Goal: Entertainment & Leisure: Browse casually

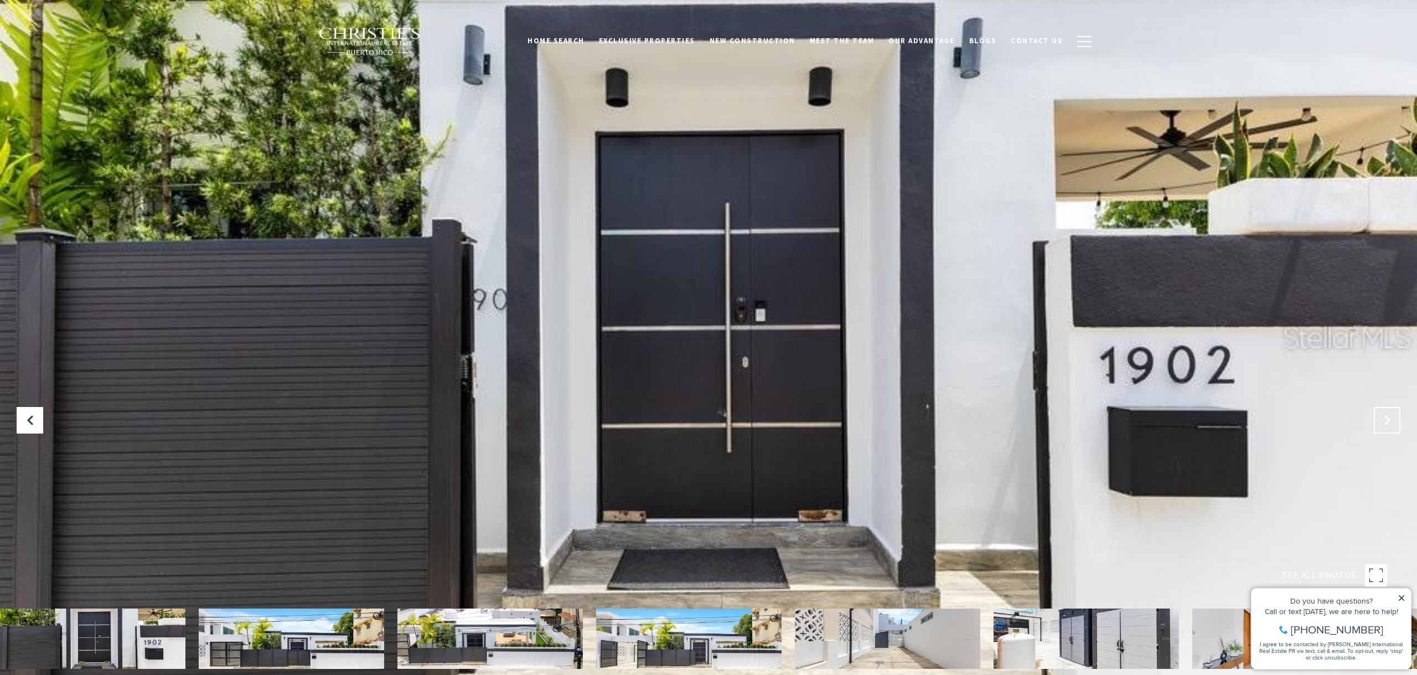
drag, startPoint x: 0, startPoint y: 0, endPoint x: 1394, endPoint y: 419, distance: 1455.6
click at [1394, 419] on button at bounding box center [1386, 420] width 27 height 27
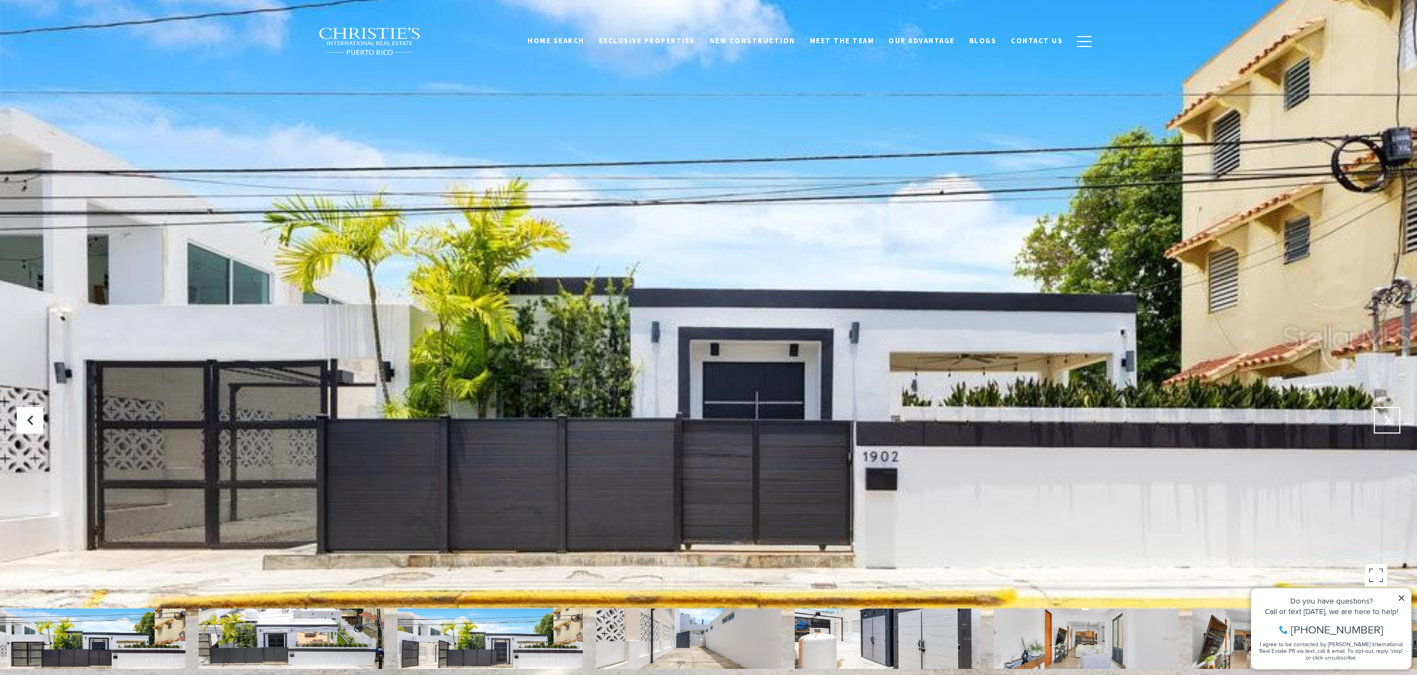
click at [1384, 423] on icon "Next Slide" at bounding box center [1386, 419] width 11 height 11
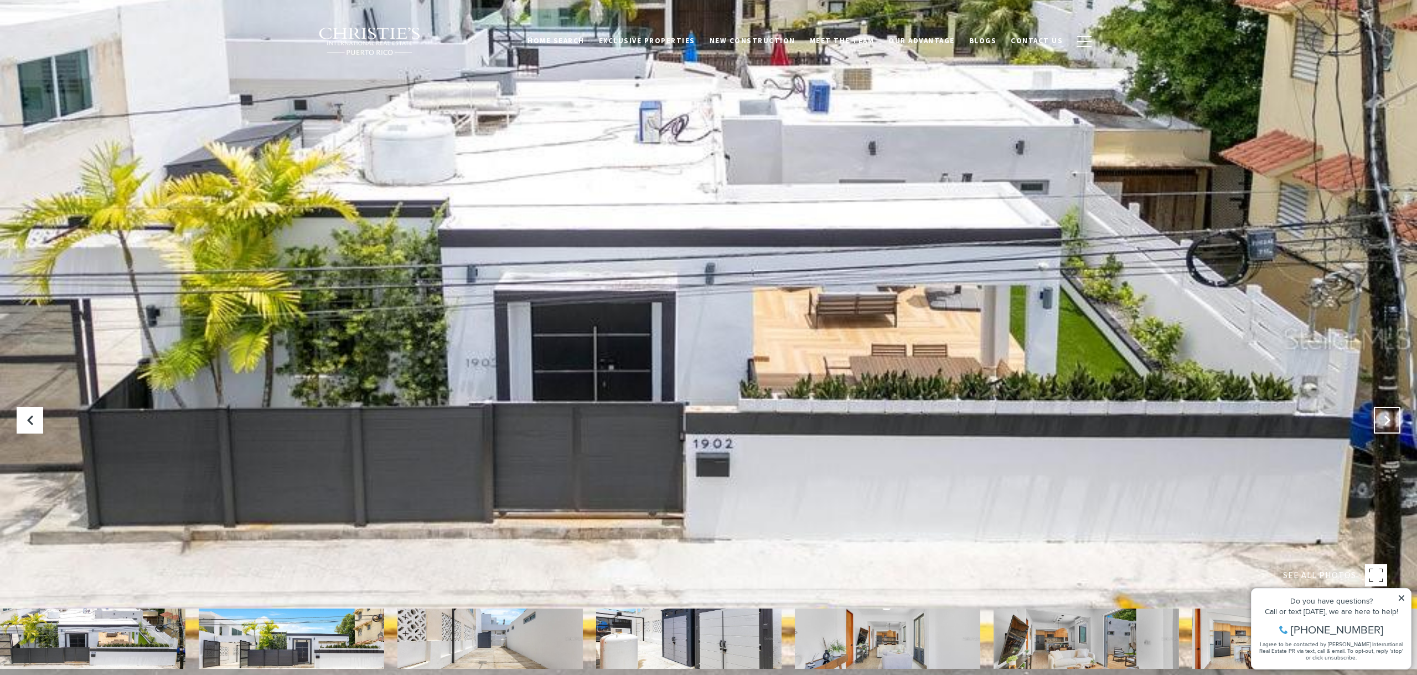
click at [1384, 423] on icon "Next Slide" at bounding box center [1386, 419] width 11 height 11
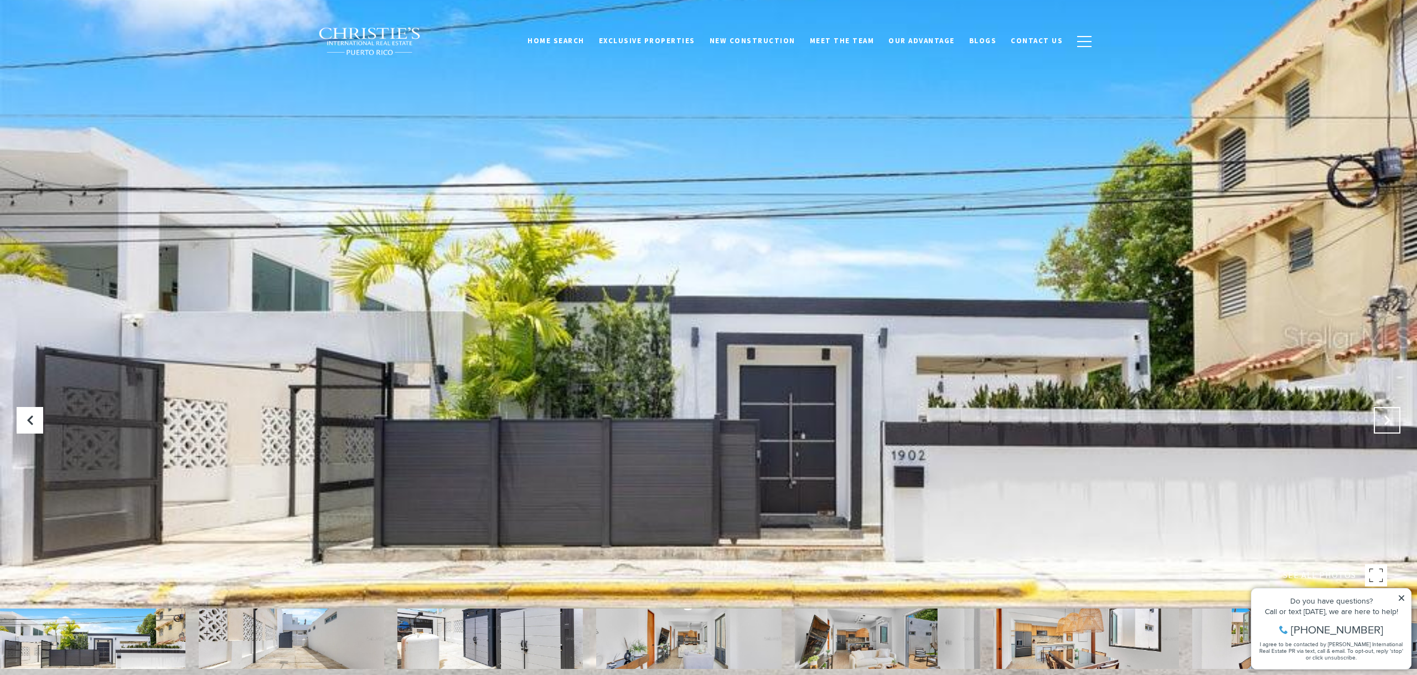
click at [1384, 423] on icon "Next Slide" at bounding box center [1386, 419] width 11 height 11
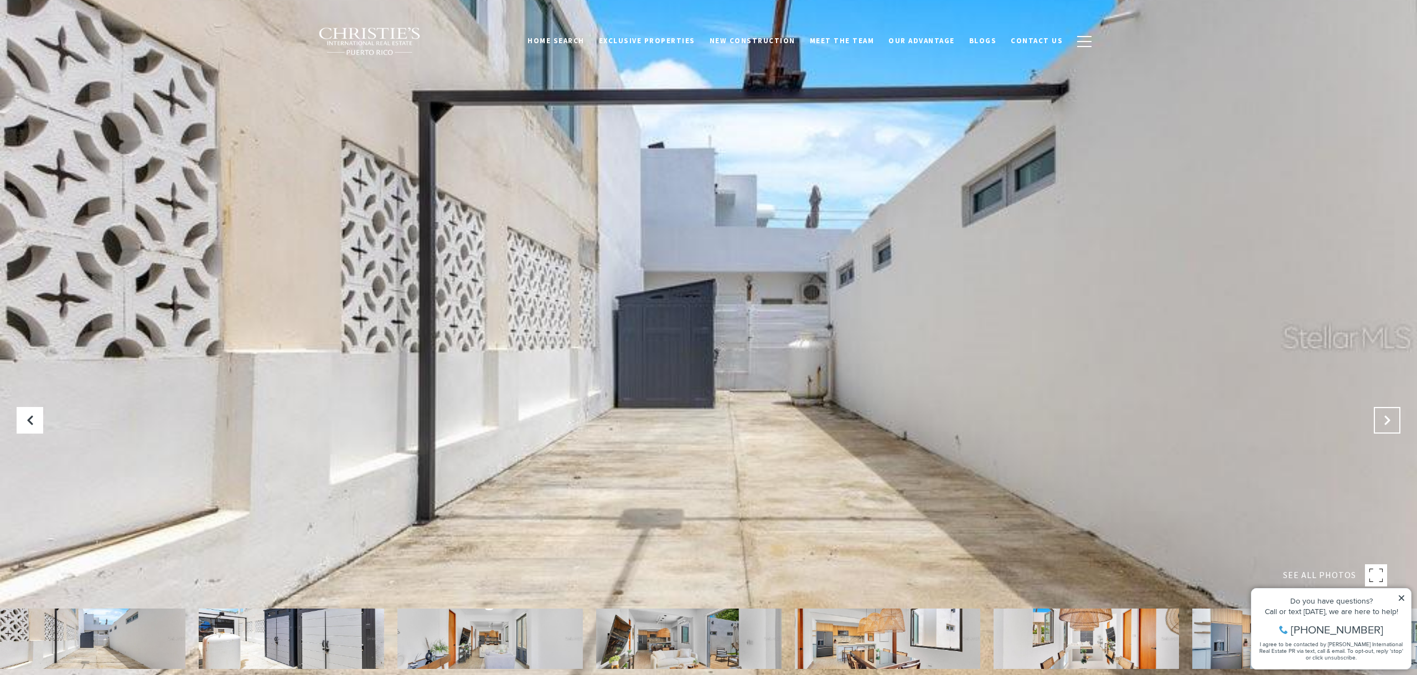
click at [1384, 423] on icon "Next Slide" at bounding box center [1386, 419] width 11 height 11
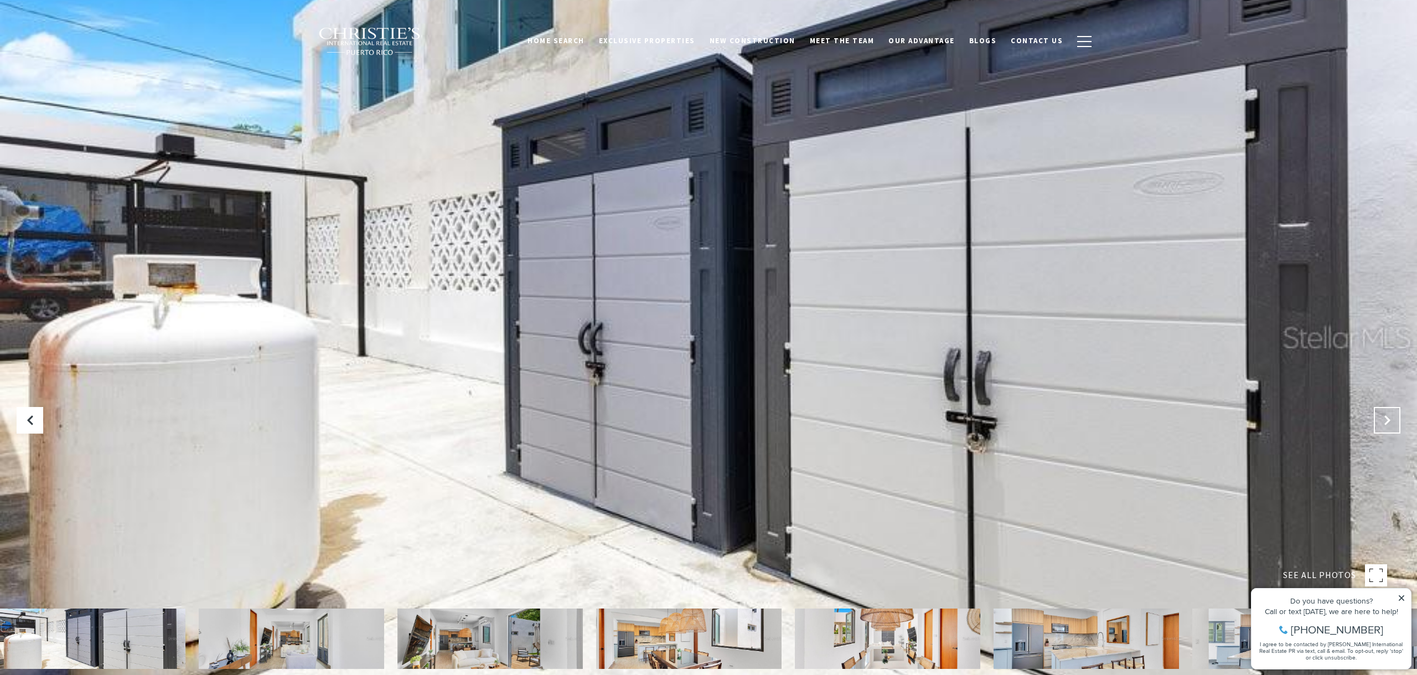
click at [1384, 423] on icon "Next Slide" at bounding box center [1386, 419] width 11 height 11
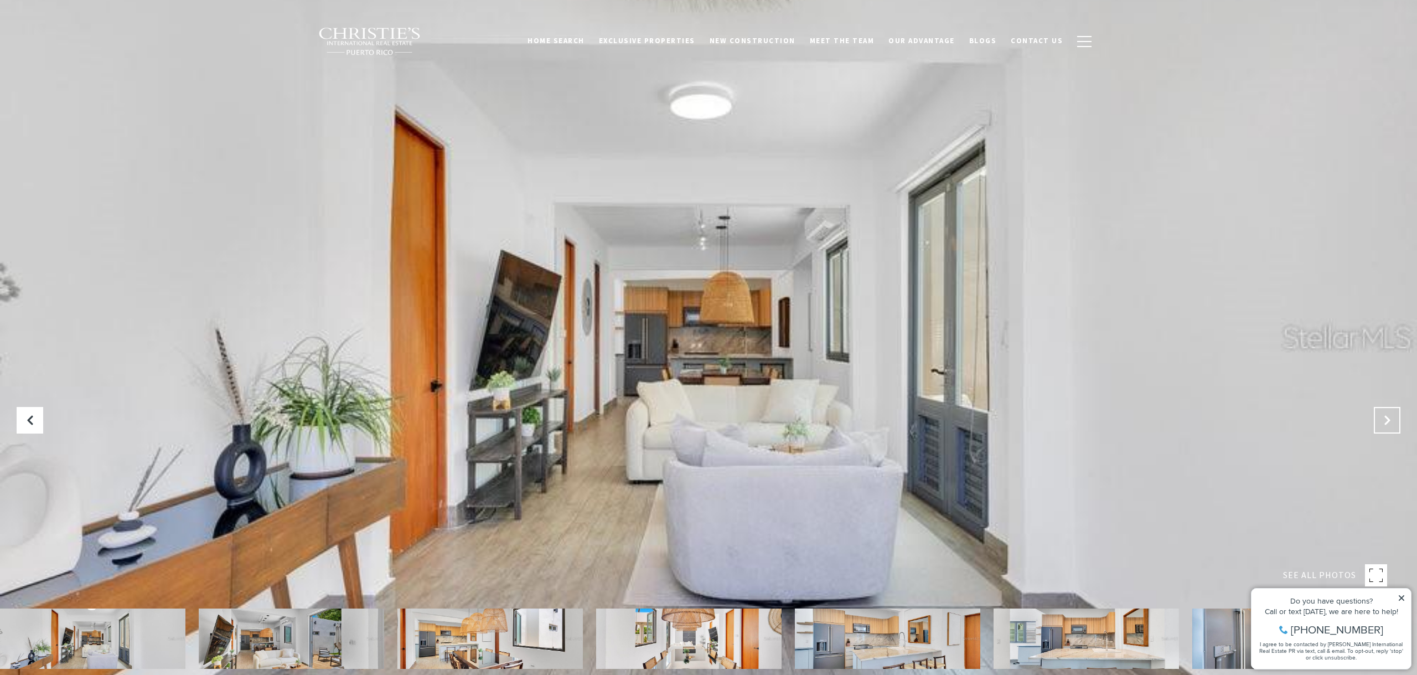
click at [1384, 423] on icon "Next Slide" at bounding box center [1386, 419] width 11 height 11
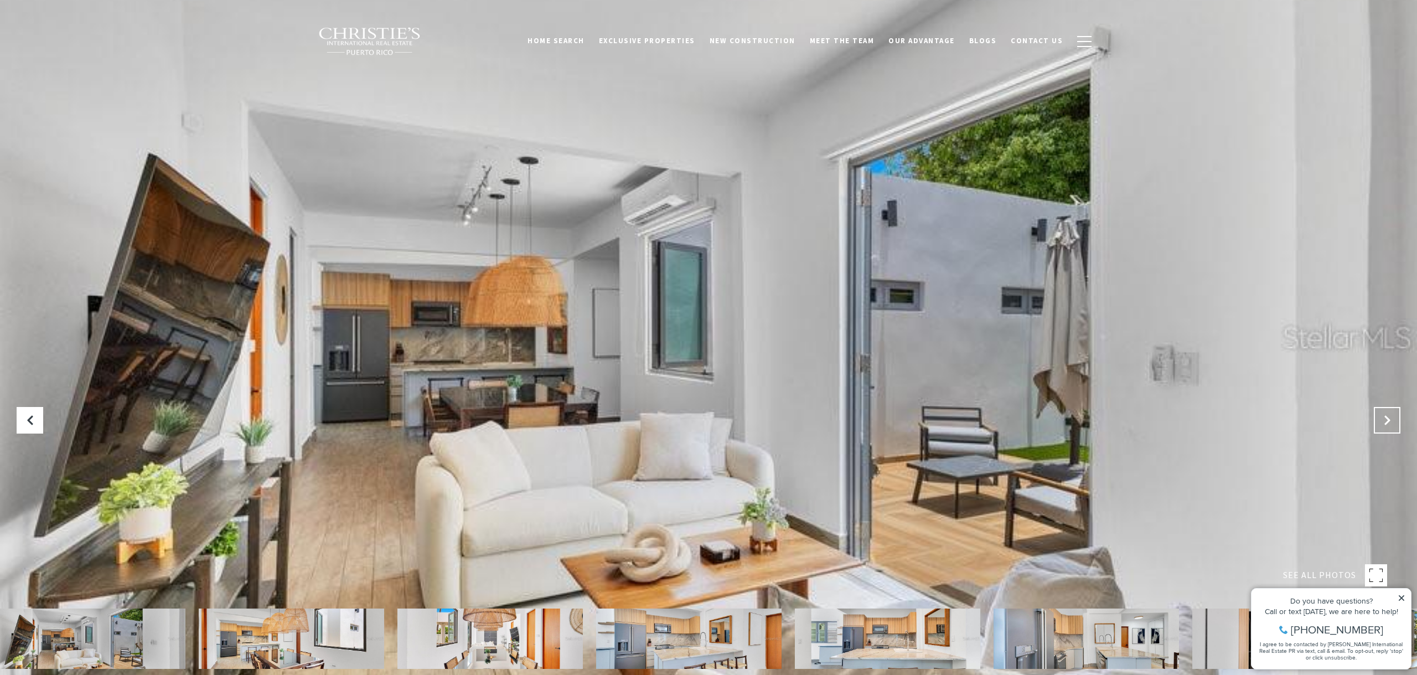
click at [1384, 423] on icon "Next Slide" at bounding box center [1386, 419] width 11 height 11
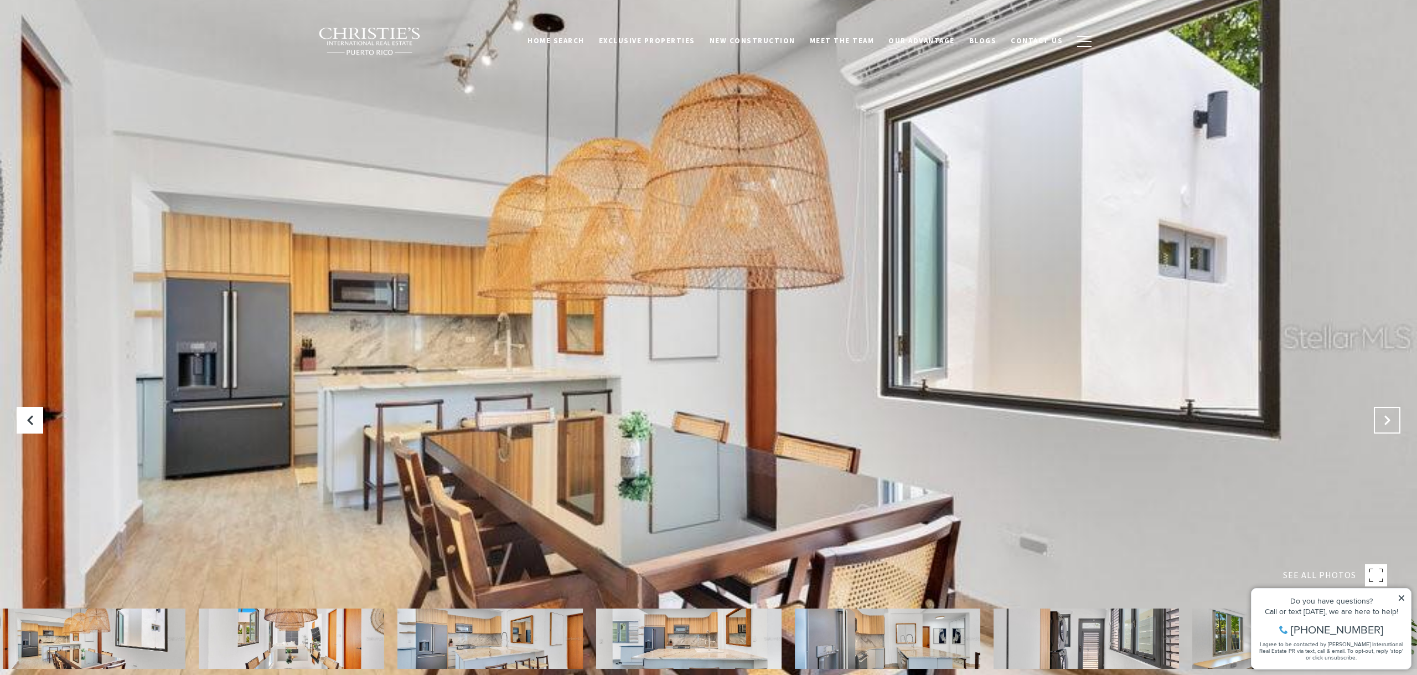
click at [1384, 423] on icon "Next Slide" at bounding box center [1386, 419] width 11 height 11
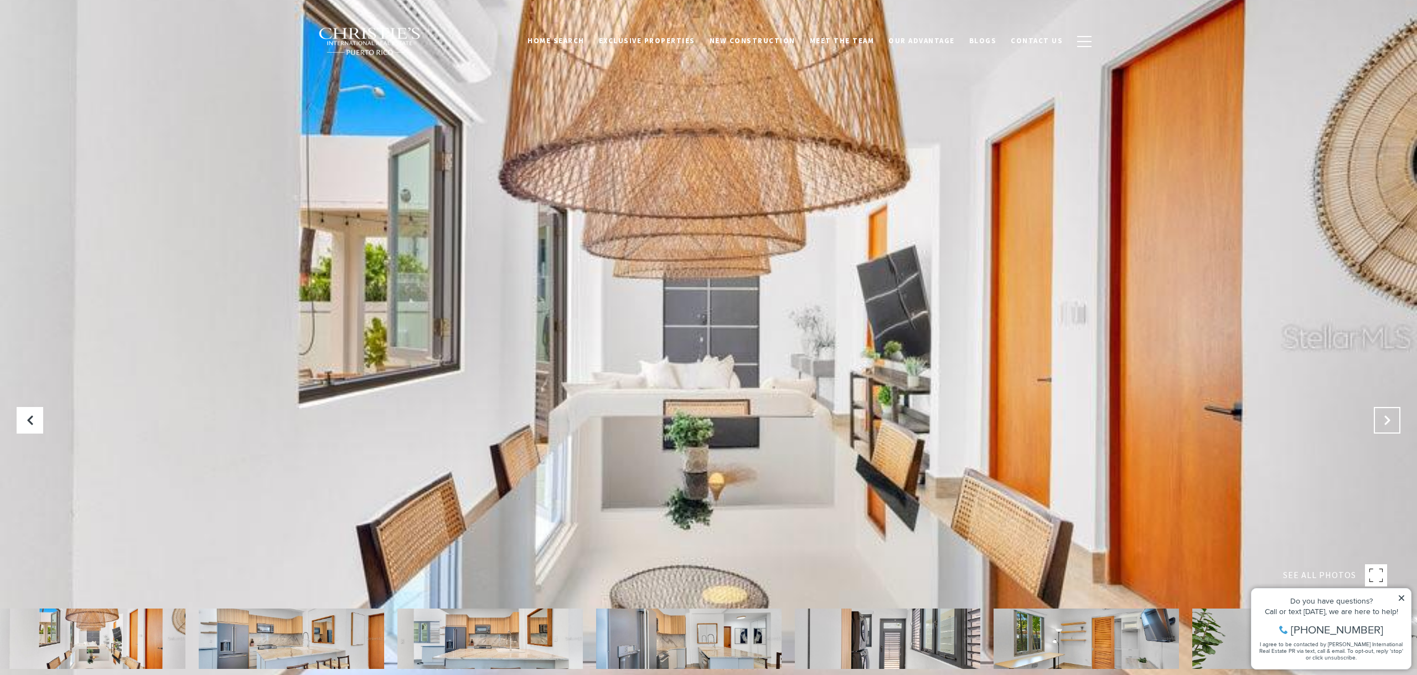
click at [1384, 423] on icon "Next Slide" at bounding box center [1386, 419] width 11 height 11
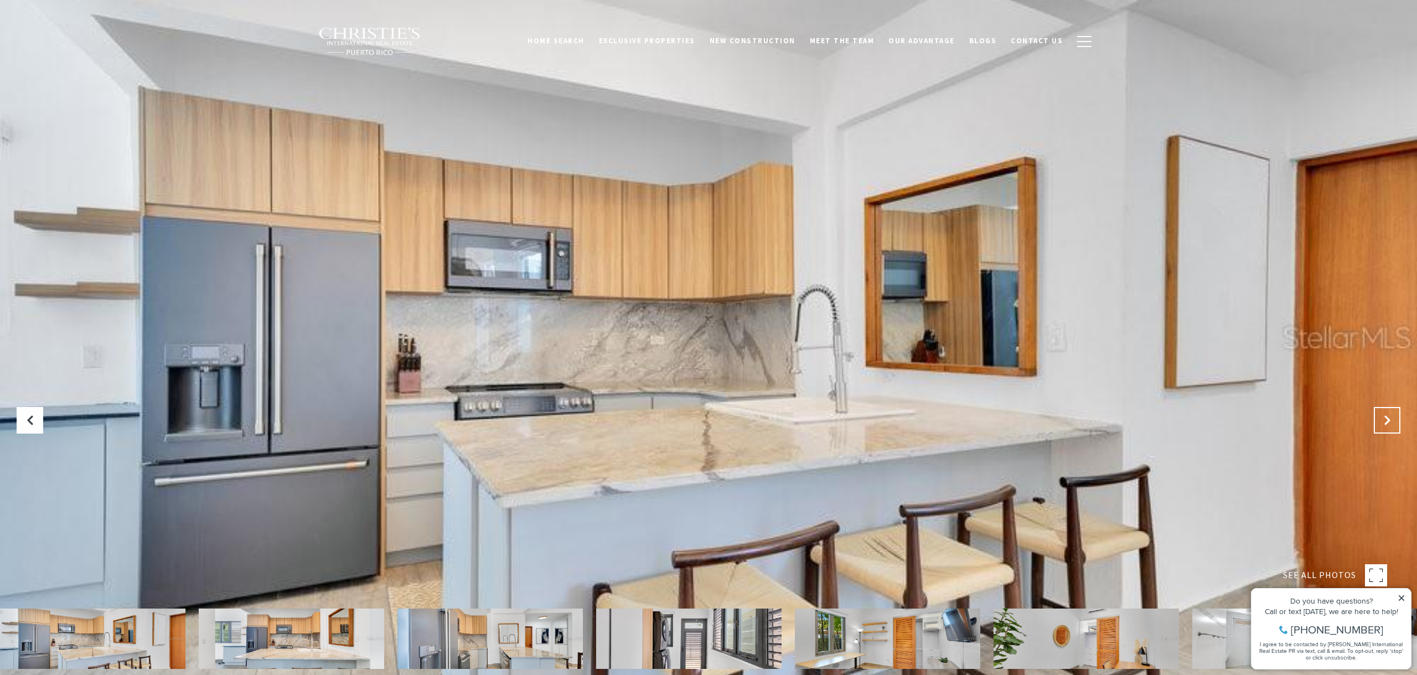
click at [1384, 423] on icon "Next Slide" at bounding box center [1386, 419] width 11 height 11
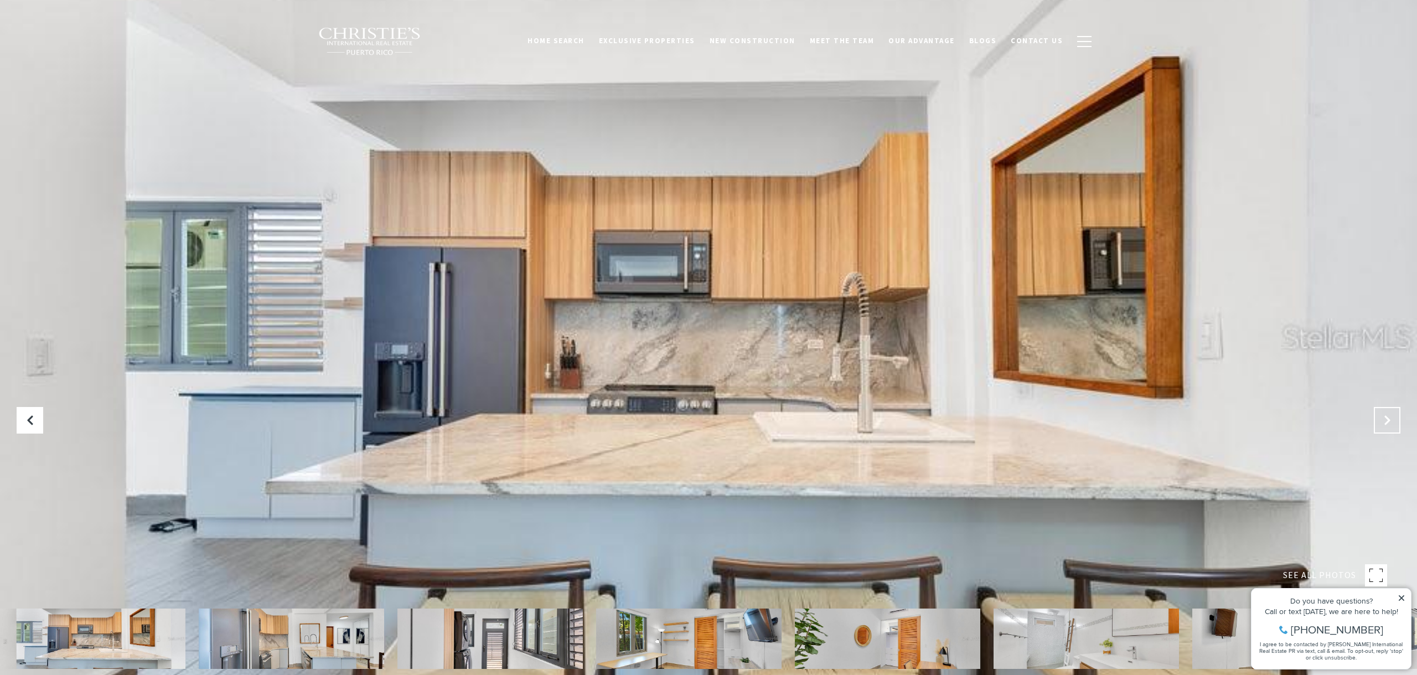
click at [1384, 423] on icon "Next Slide" at bounding box center [1386, 419] width 11 height 11
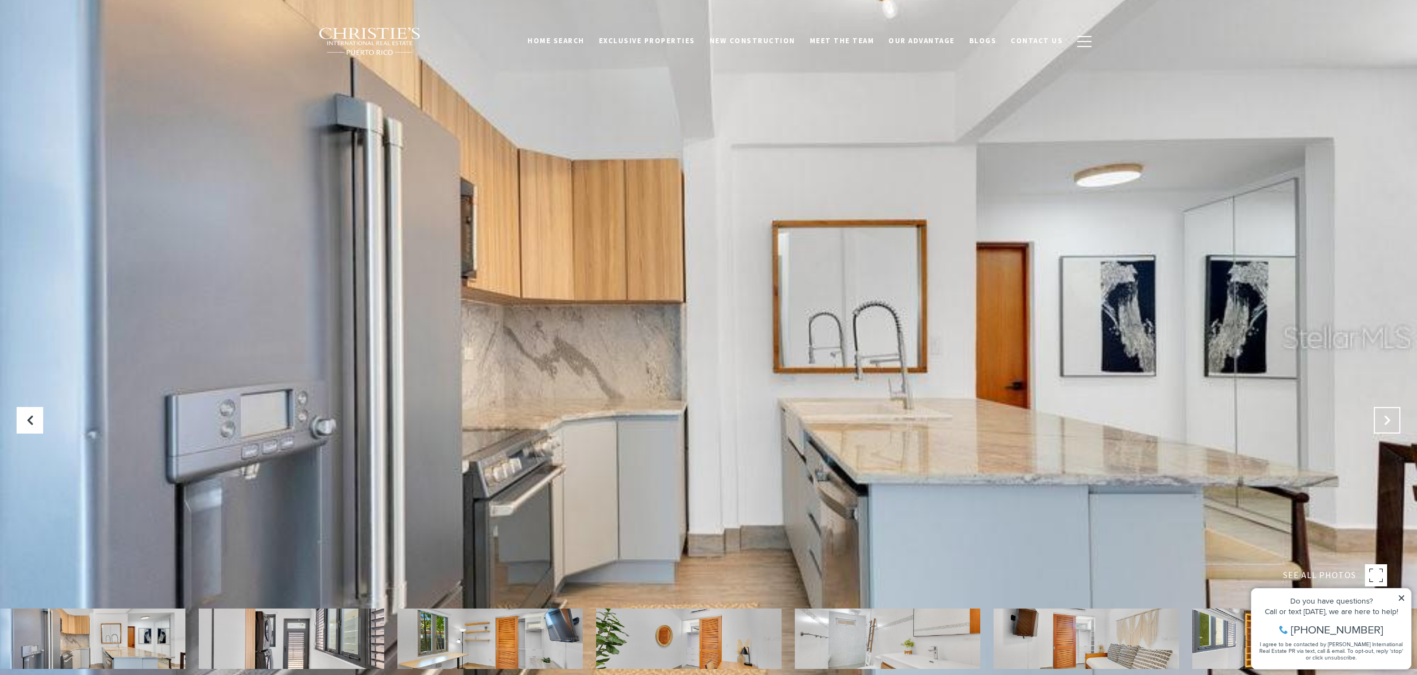
click at [1384, 423] on icon "Next Slide" at bounding box center [1386, 419] width 11 height 11
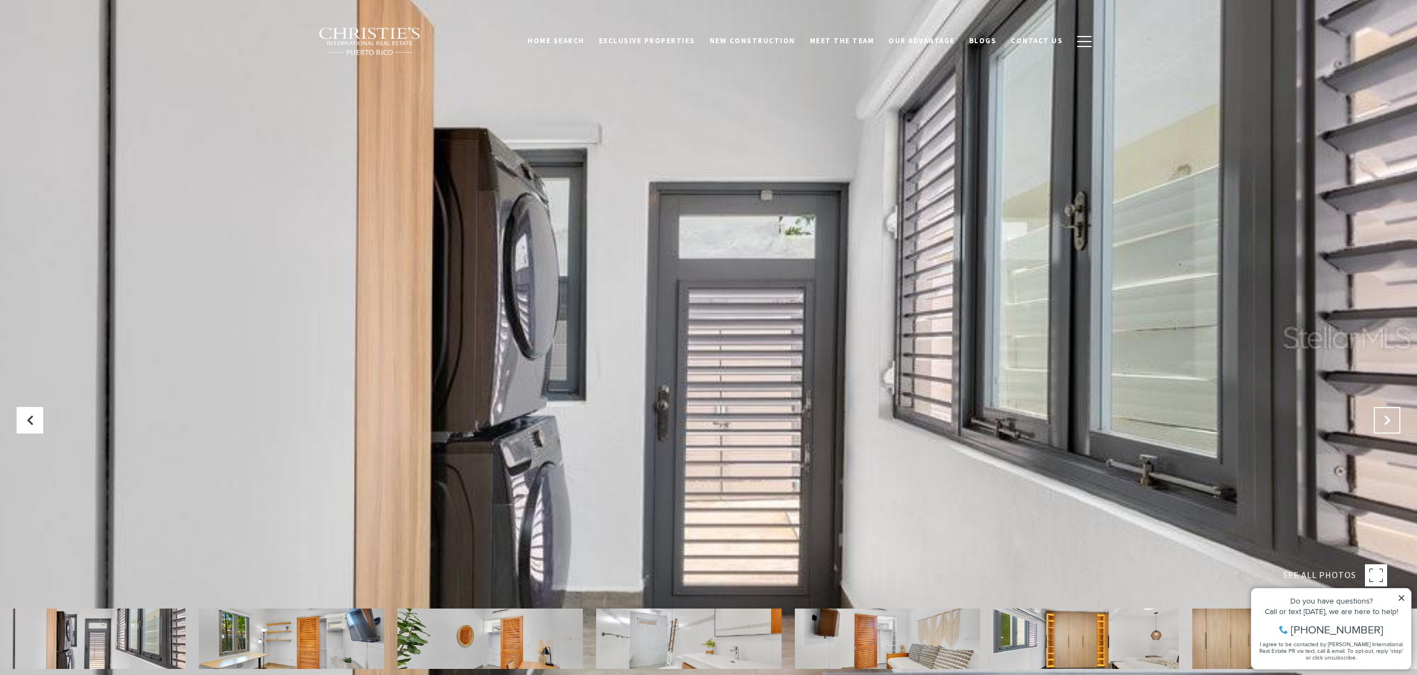
click at [1384, 423] on icon "Next Slide" at bounding box center [1386, 419] width 11 height 11
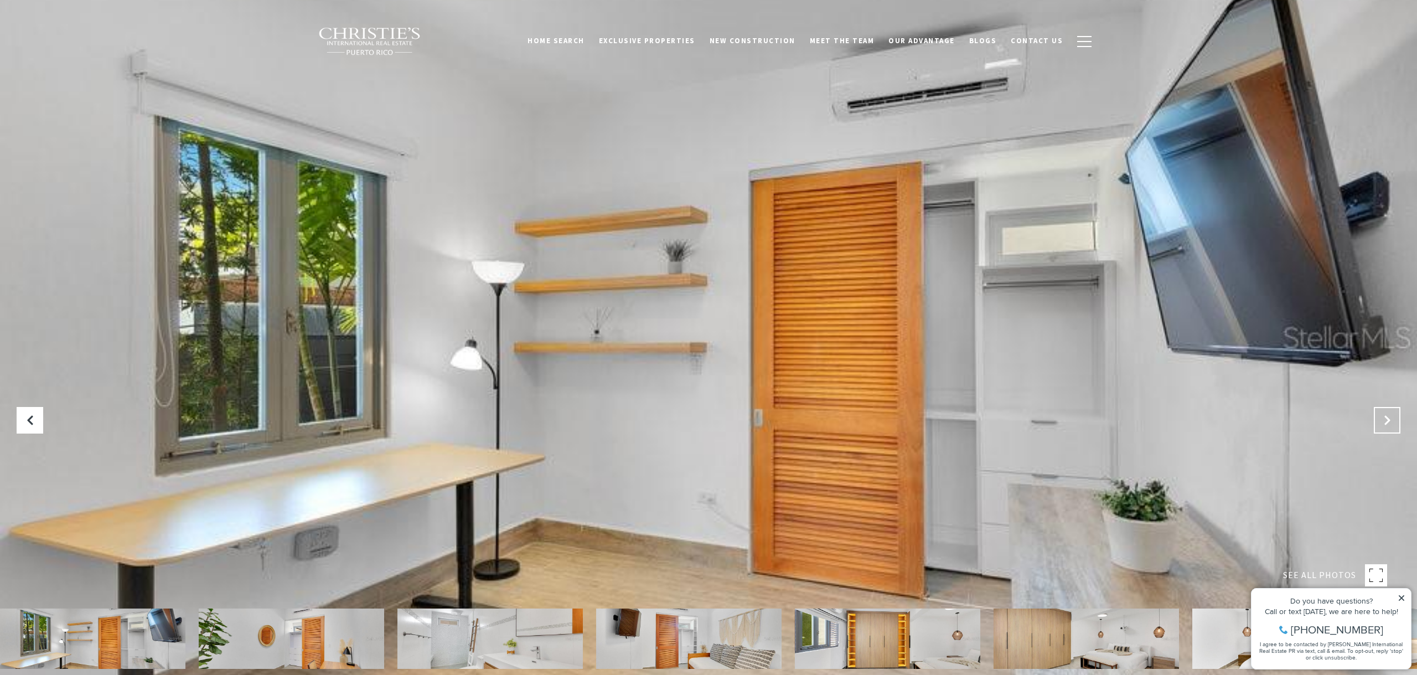
click at [1384, 423] on icon "Next Slide" at bounding box center [1386, 419] width 11 height 11
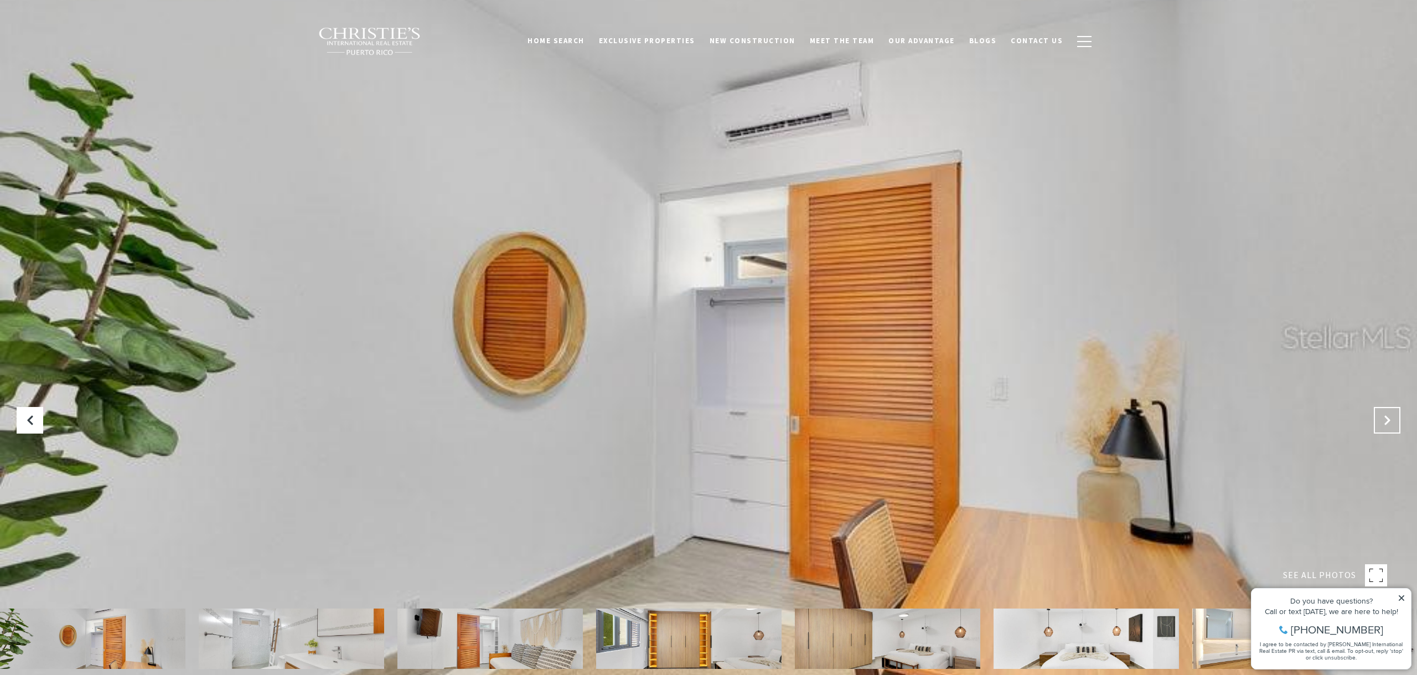
click at [1384, 423] on icon "Next Slide" at bounding box center [1386, 419] width 11 height 11
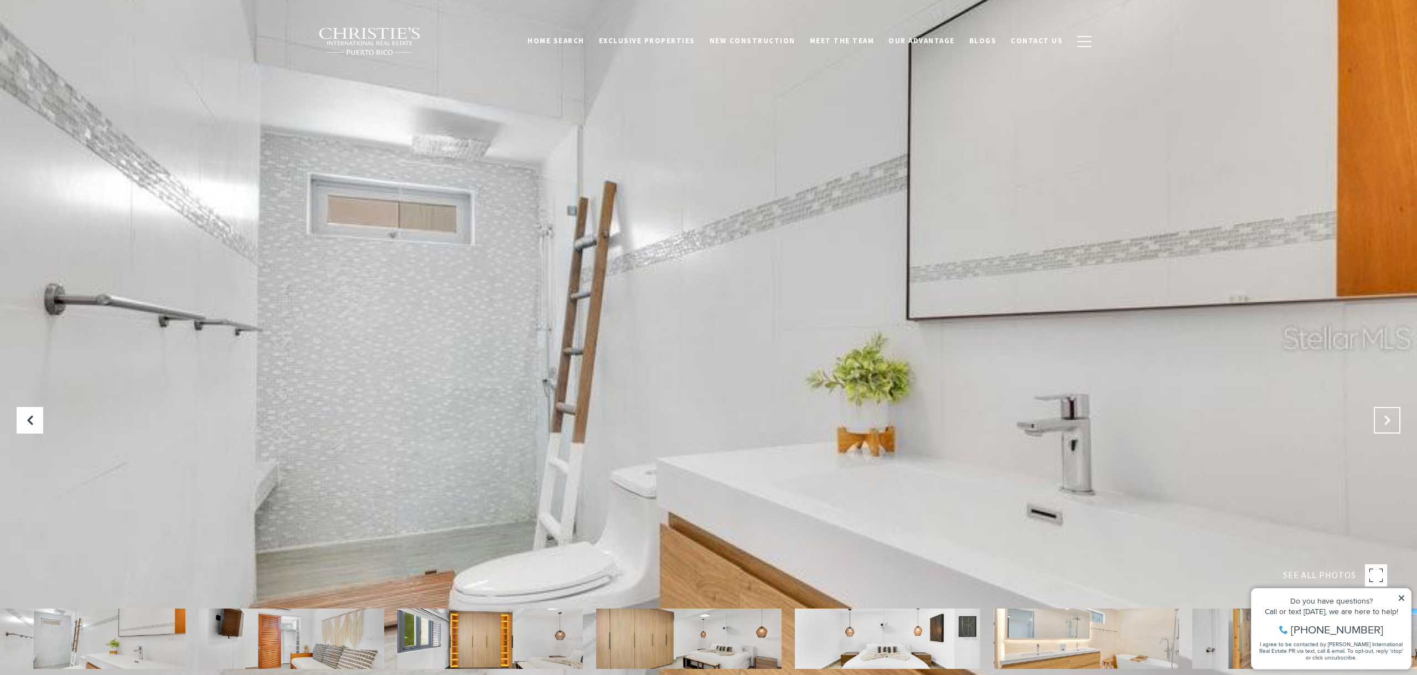
click at [1384, 423] on icon "Next Slide" at bounding box center [1386, 419] width 11 height 11
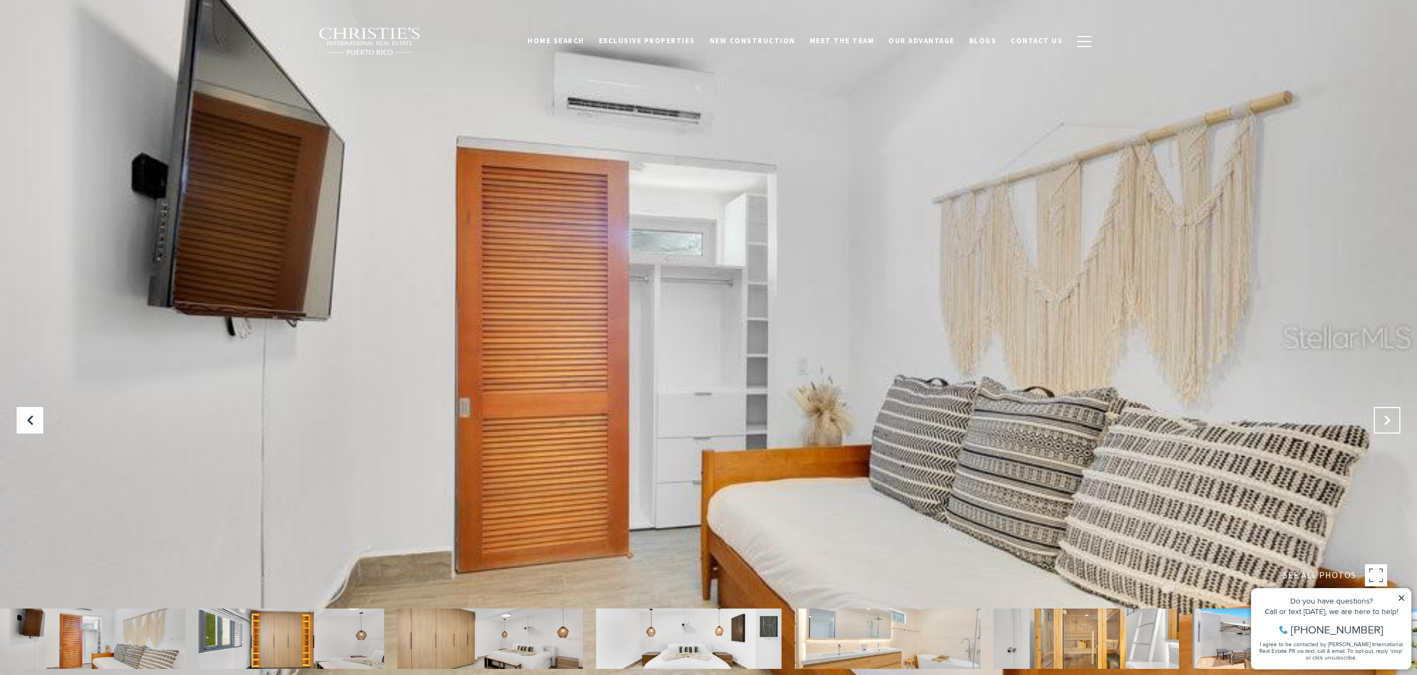
click at [1384, 423] on icon "Next Slide" at bounding box center [1386, 419] width 11 height 11
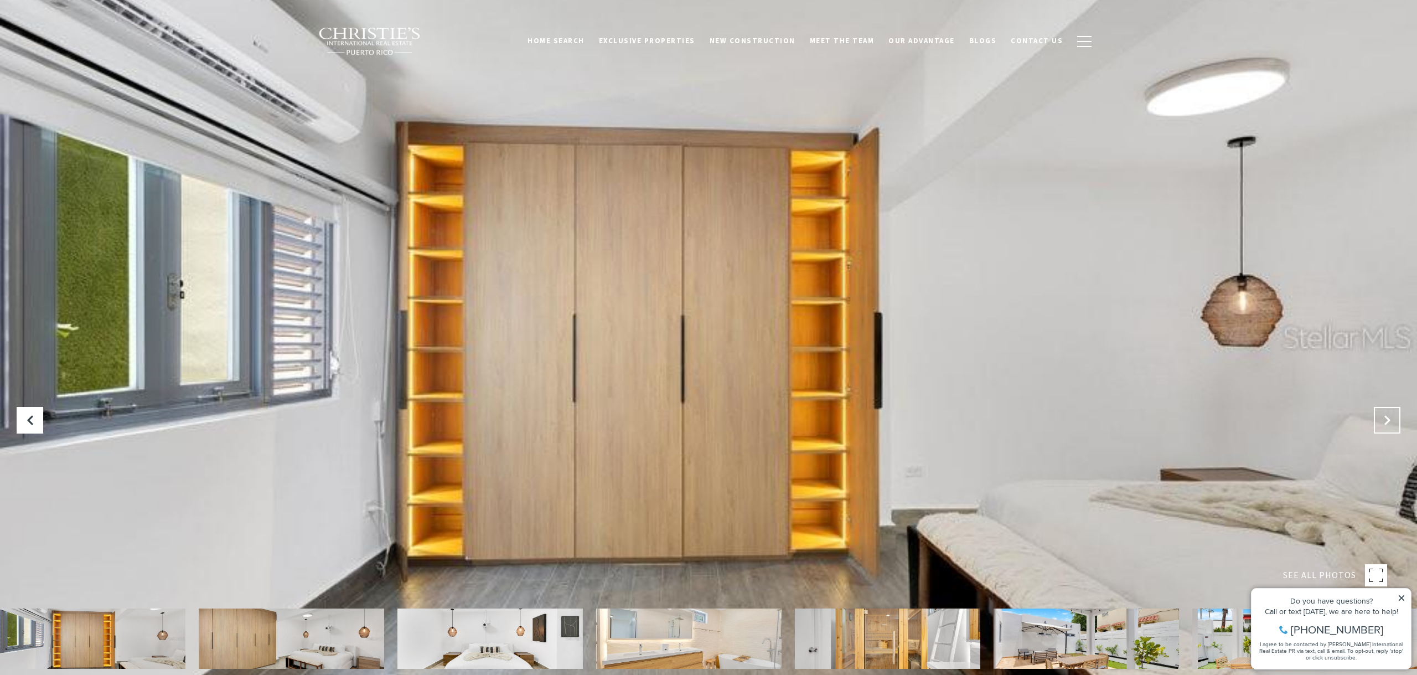
click at [1384, 423] on icon "Next Slide" at bounding box center [1386, 419] width 11 height 11
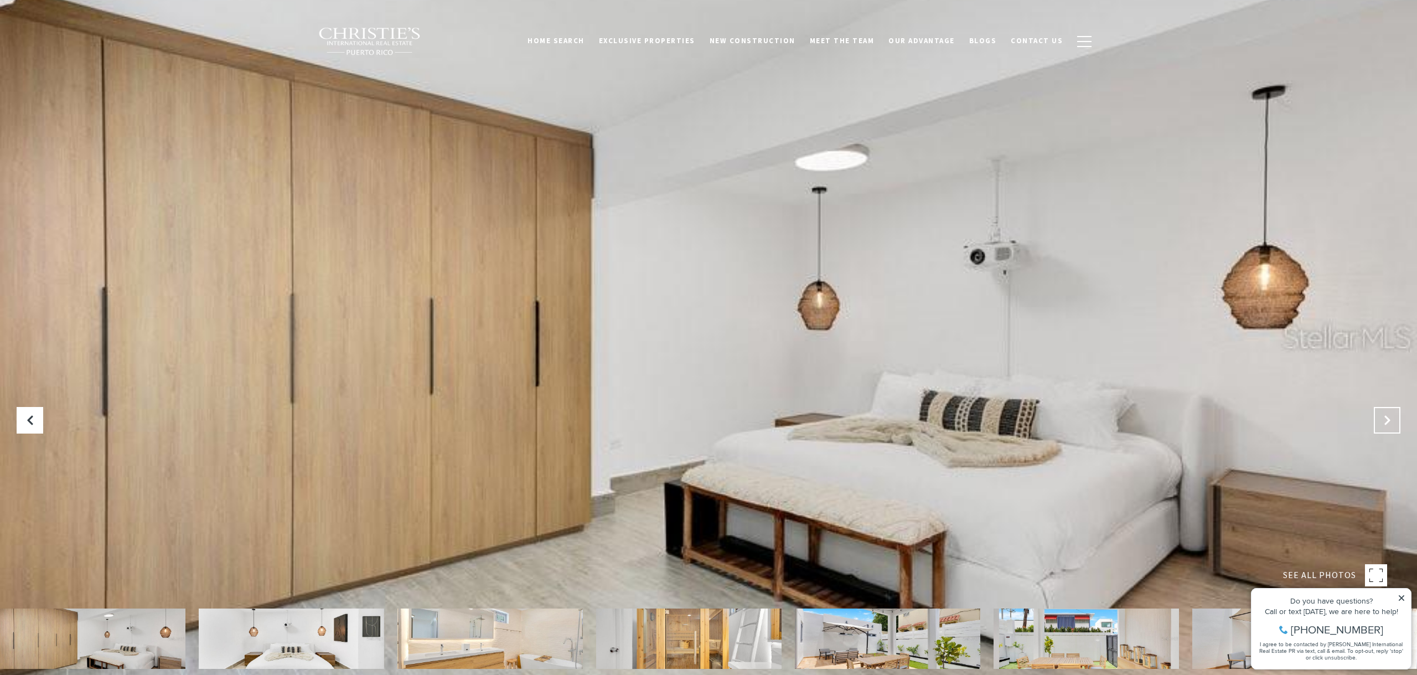
click at [1384, 423] on icon "Next Slide" at bounding box center [1386, 419] width 11 height 11
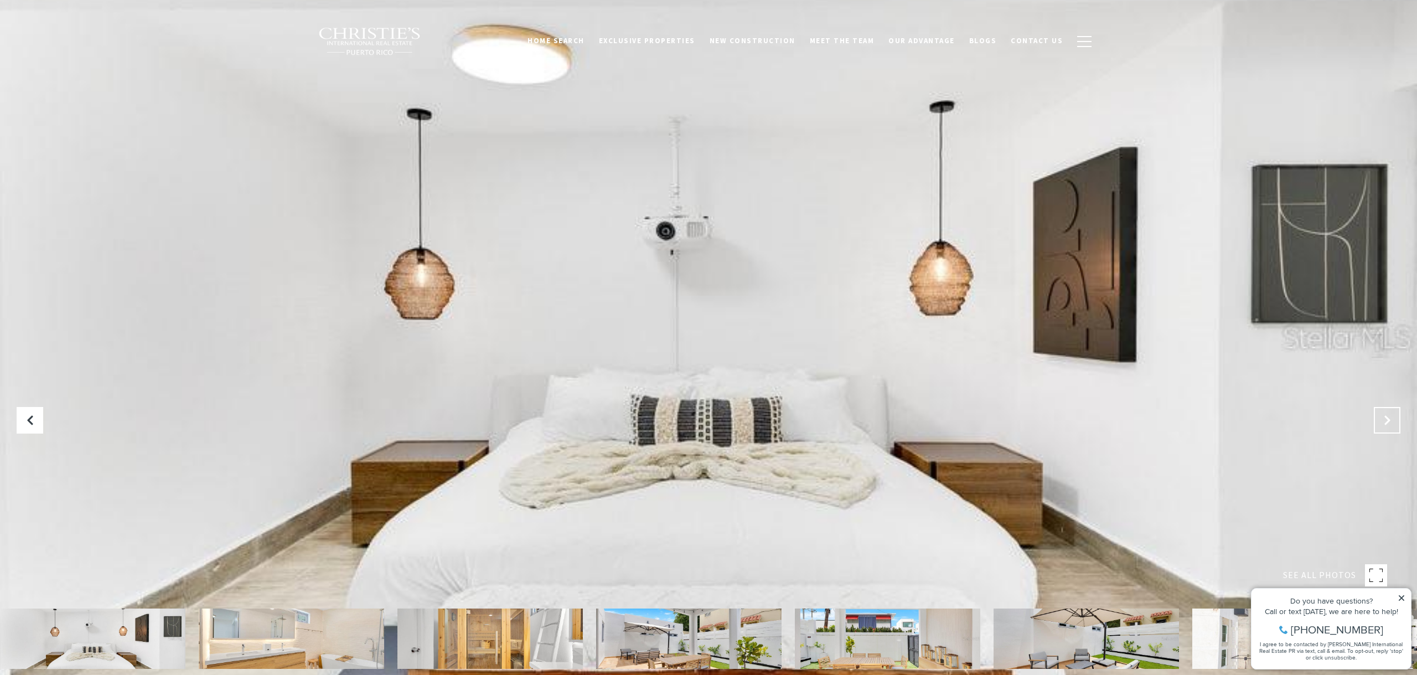
click at [1384, 423] on icon "Next Slide" at bounding box center [1386, 419] width 11 height 11
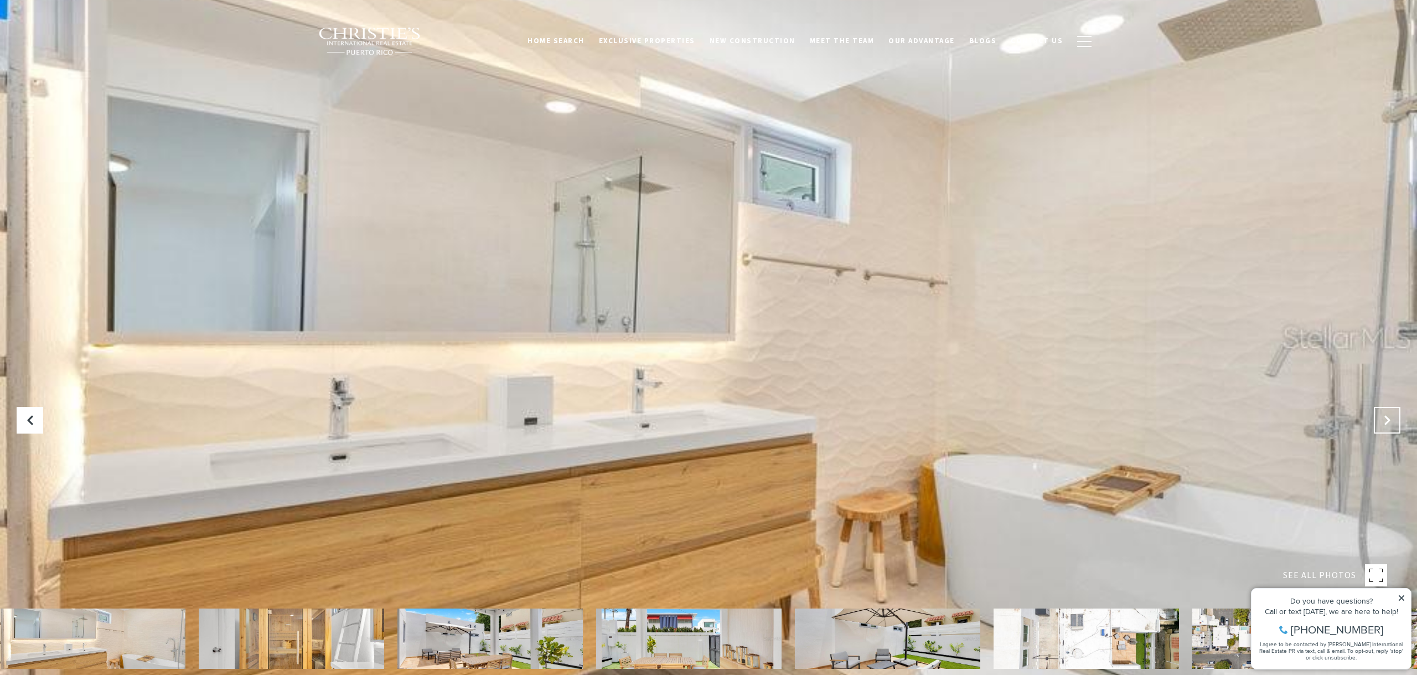
click at [1384, 423] on icon "Next Slide" at bounding box center [1386, 419] width 11 height 11
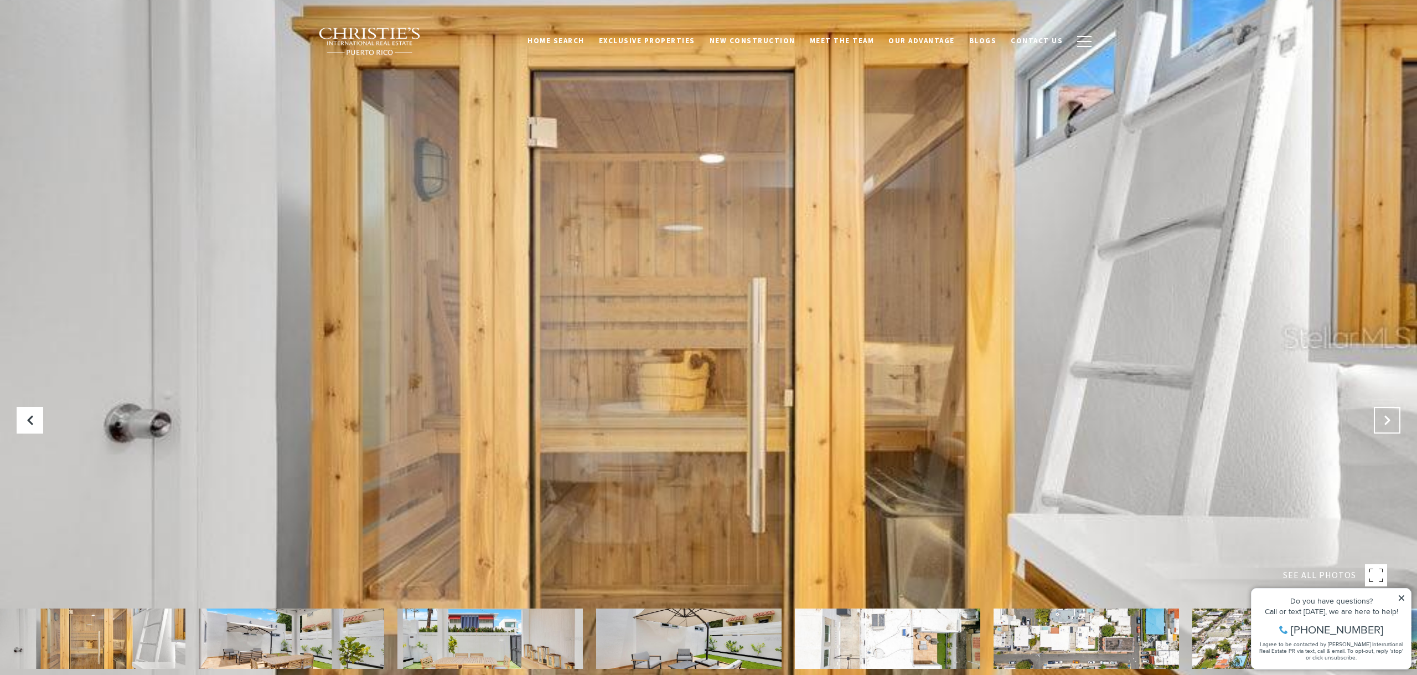
click at [1384, 423] on icon "Next Slide" at bounding box center [1386, 419] width 11 height 11
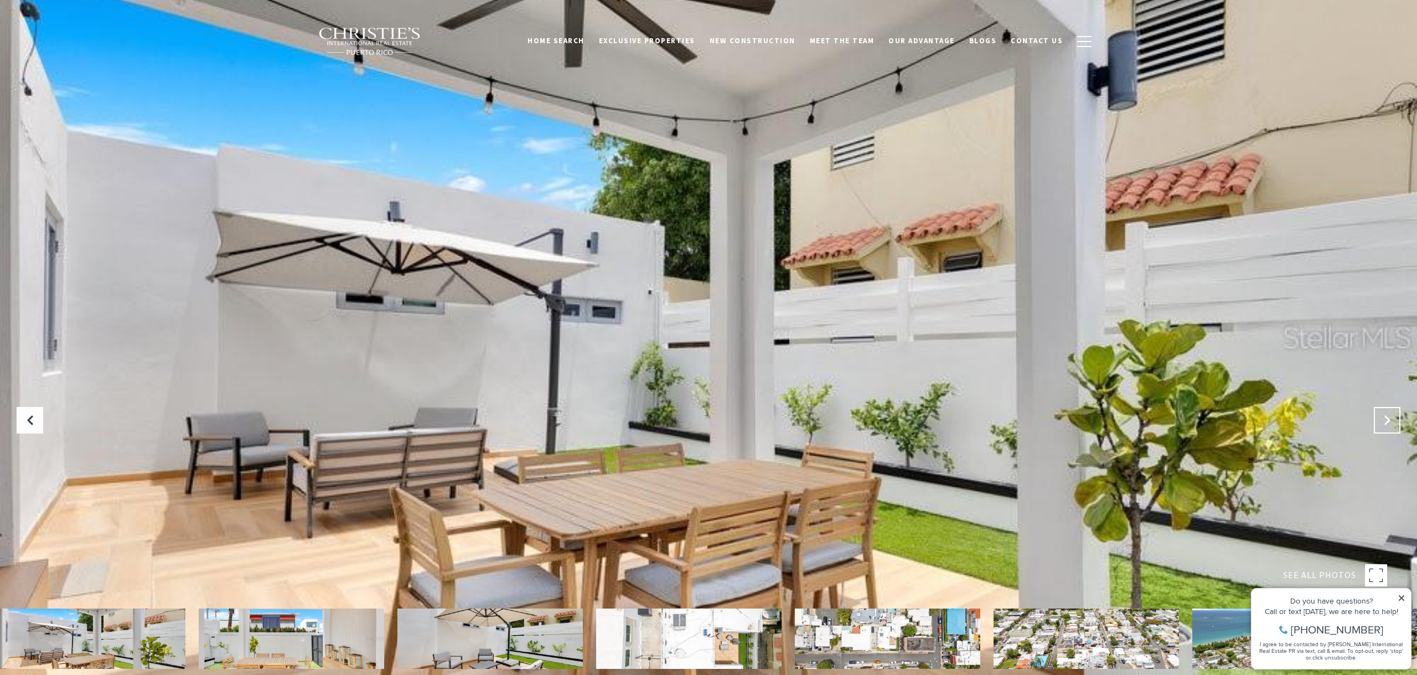
click at [1384, 423] on icon "Next Slide" at bounding box center [1386, 419] width 11 height 11
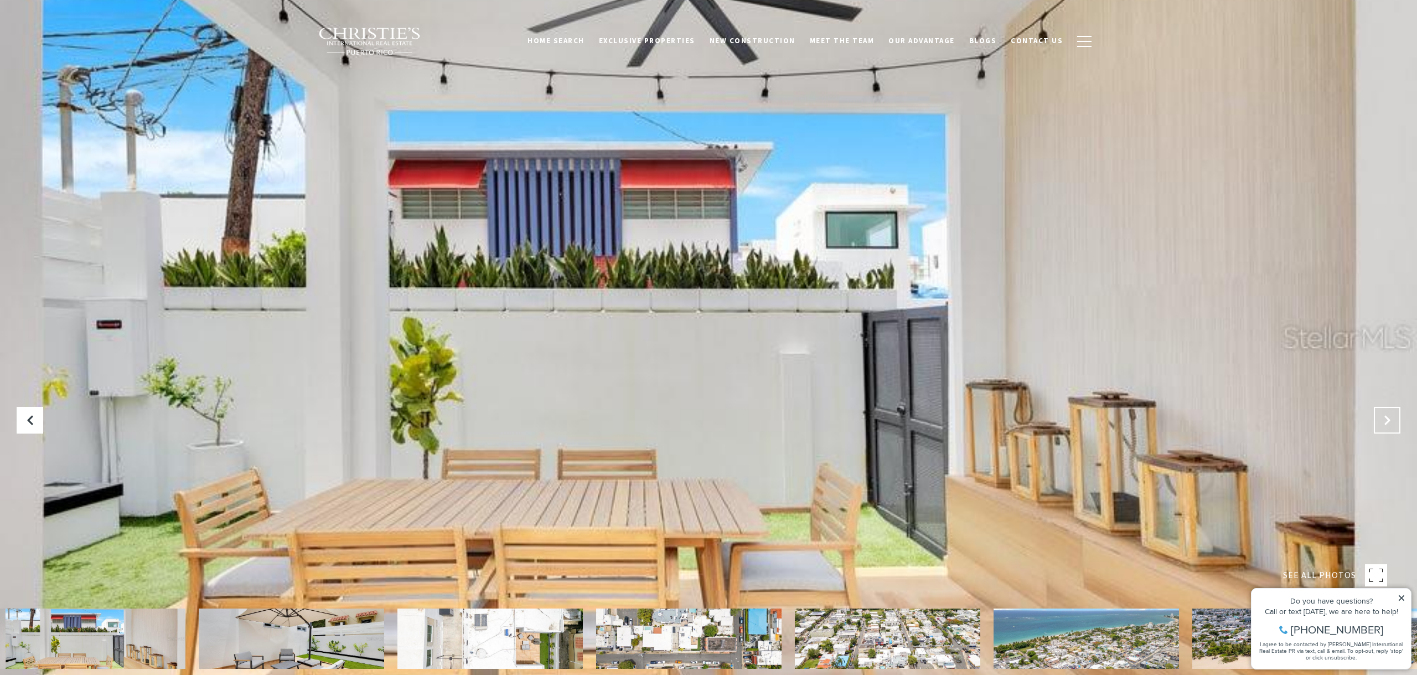
click at [1384, 423] on icon "Next Slide" at bounding box center [1386, 419] width 11 height 11
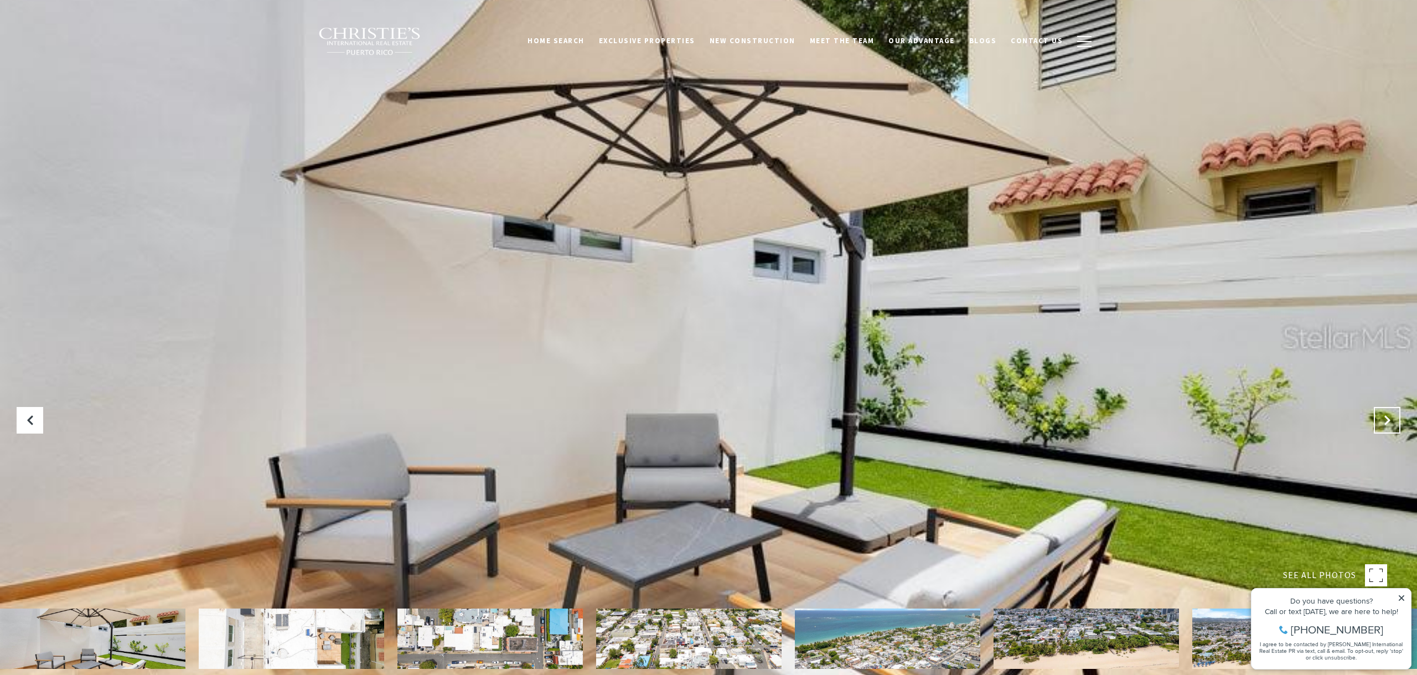
click at [1384, 423] on icon "Next Slide" at bounding box center [1386, 419] width 11 height 11
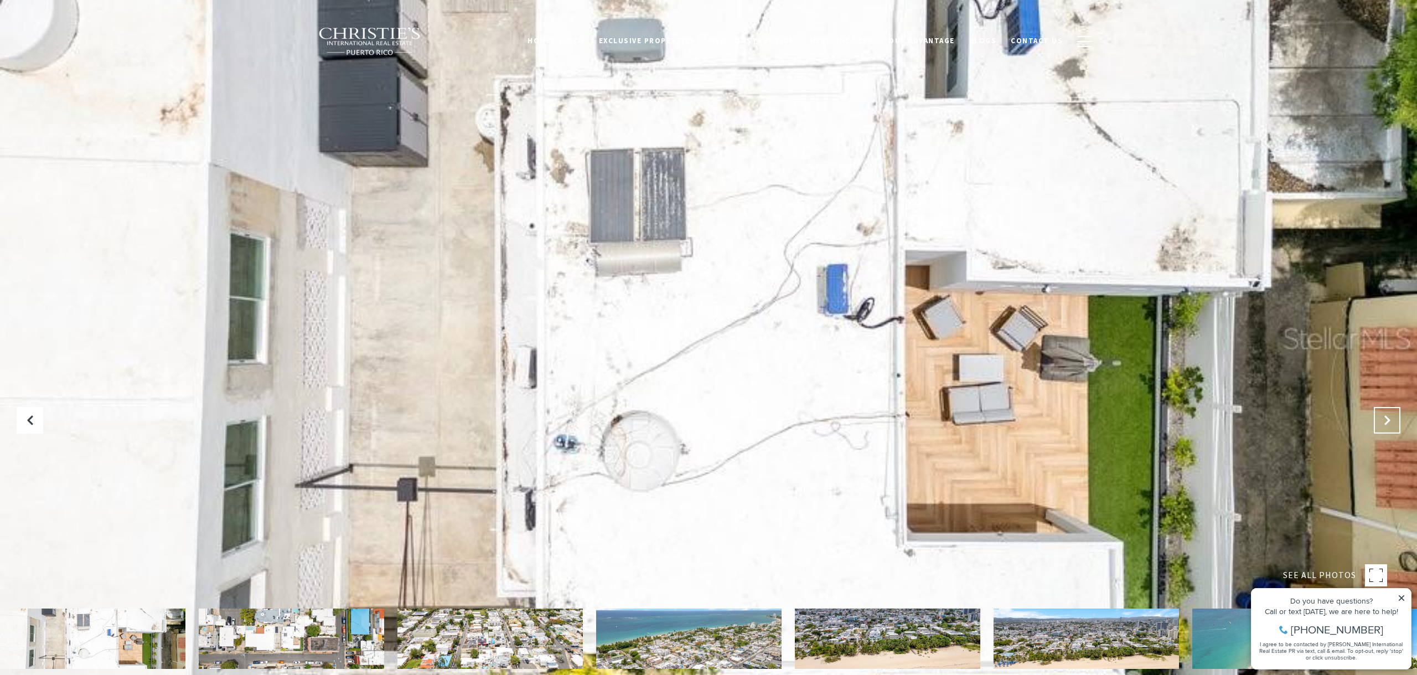
click at [1384, 423] on icon "Next Slide" at bounding box center [1386, 419] width 11 height 11
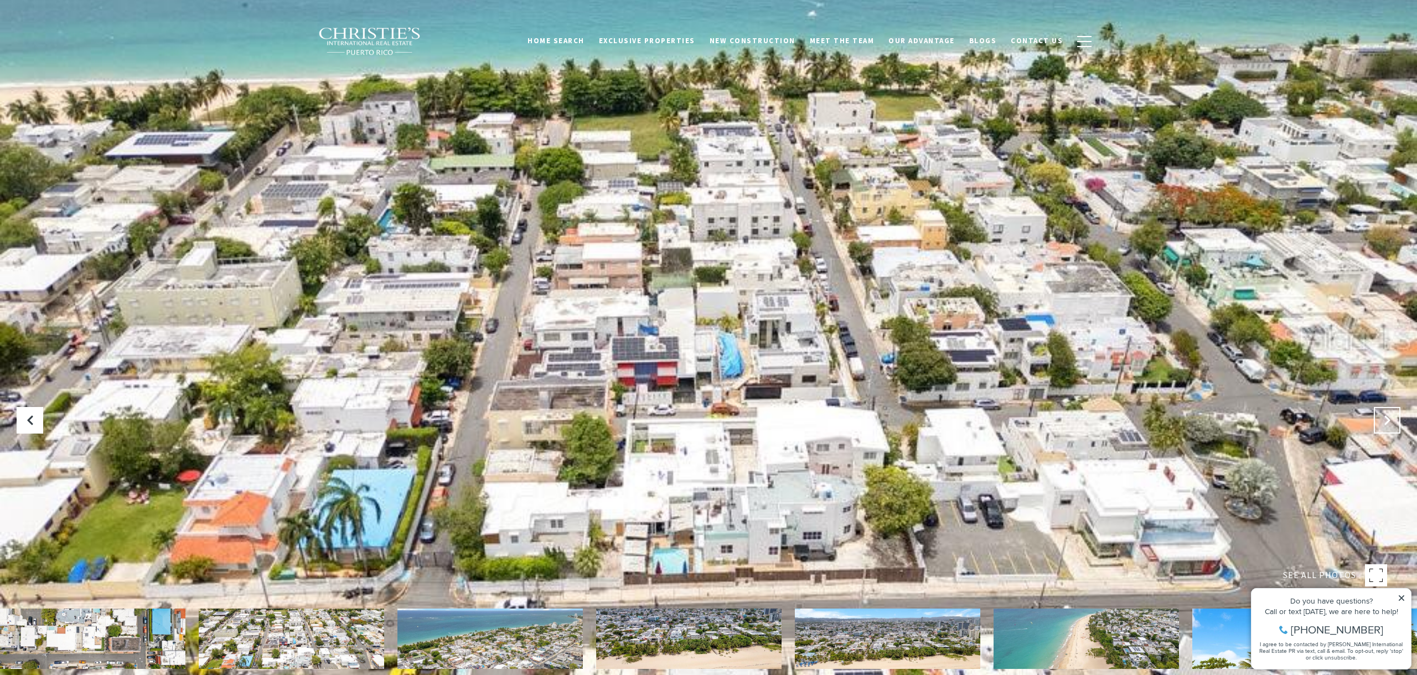
click at [1384, 423] on icon "Next Slide" at bounding box center [1386, 419] width 11 height 11
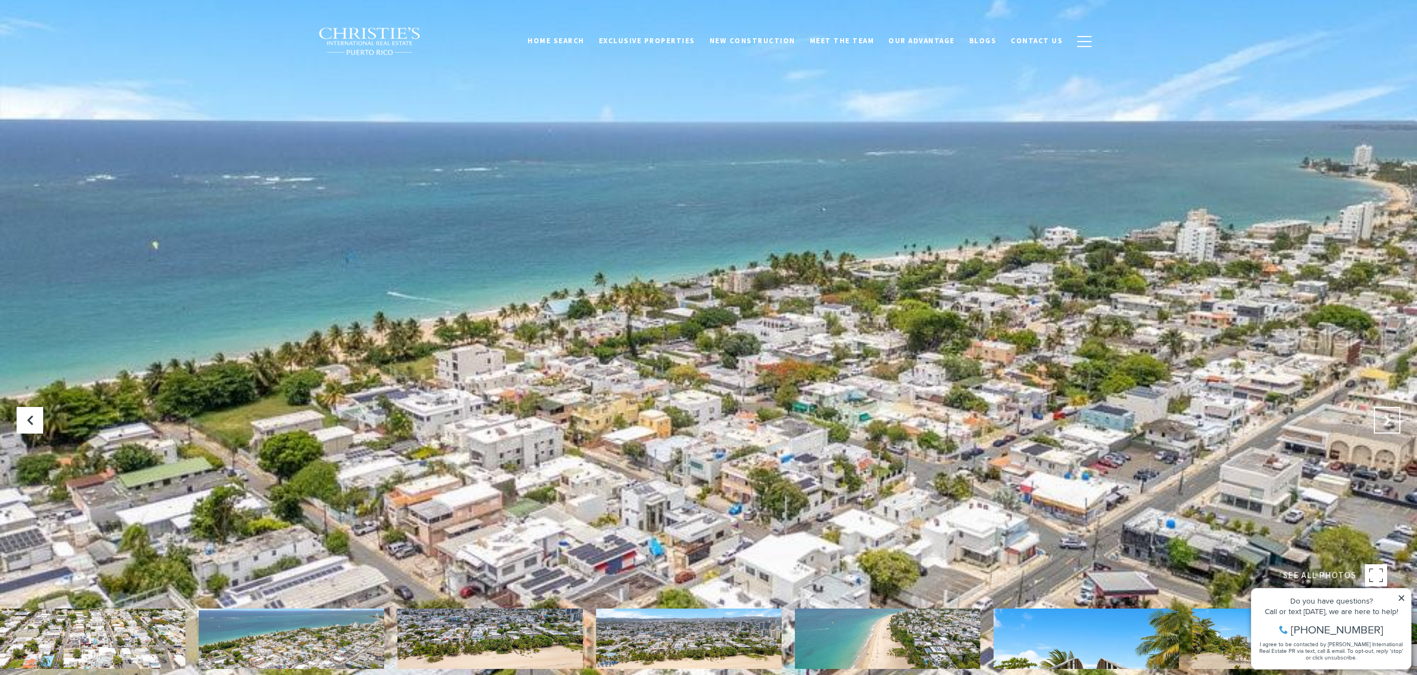
click at [1384, 423] on icon "Next Slide" at bounding box center [1386, 419] width 11 height 11
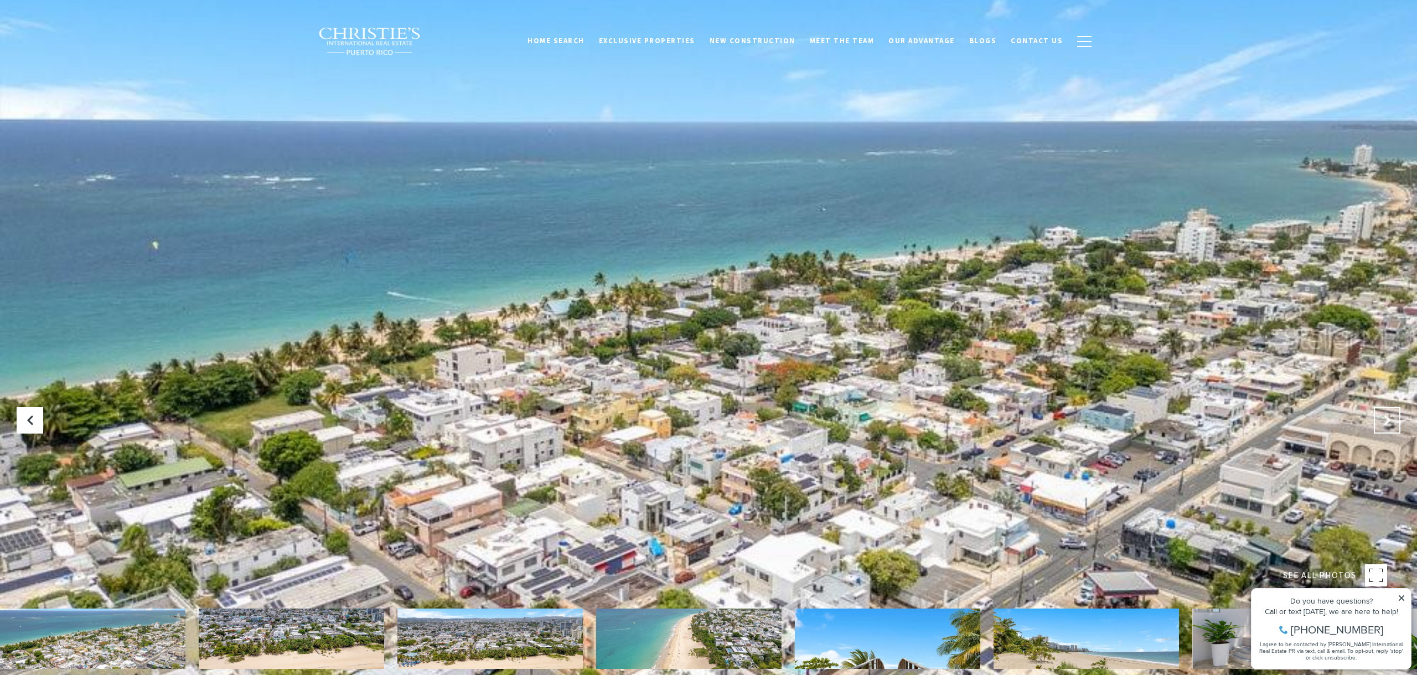
click at [1384, 423] on icon "Next Slide" at bounding box center [1386, 419] width 11 height 11
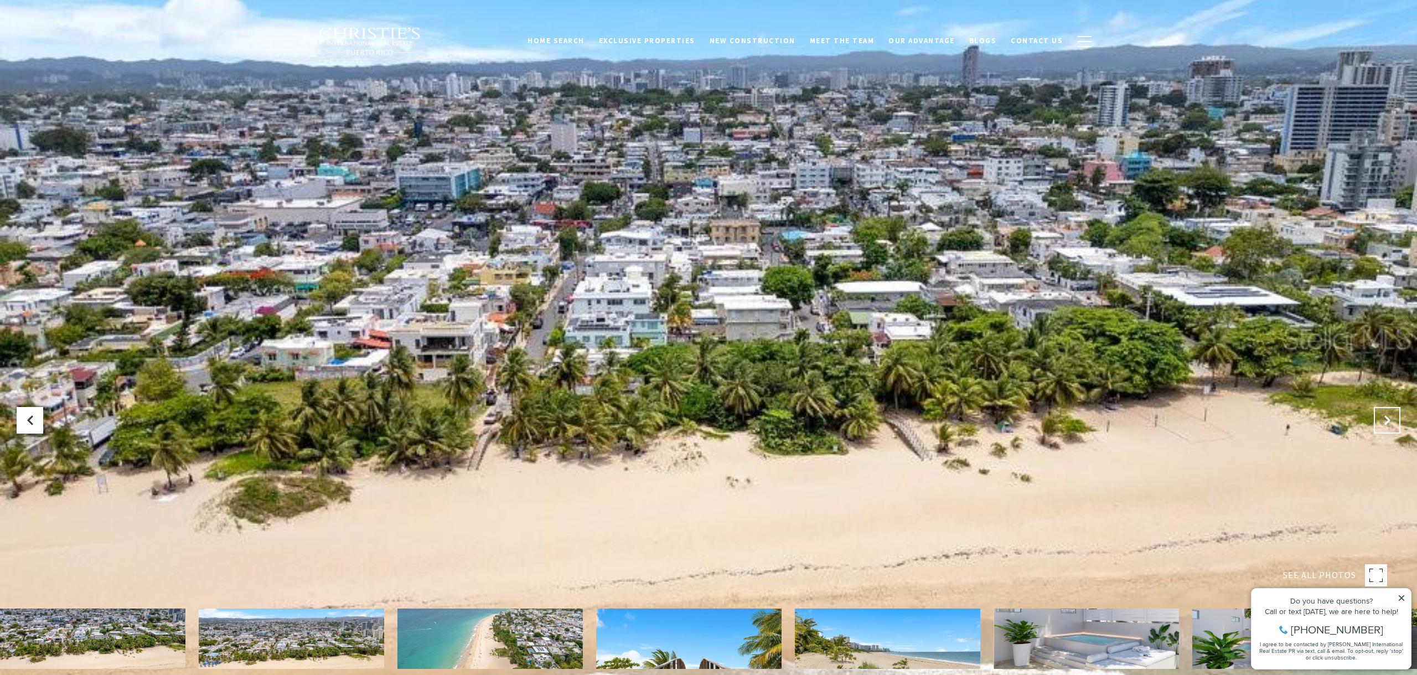
click at [1384, 423] on icon "Next Slide" at bounding box center [1386, 419] width 11 height 11
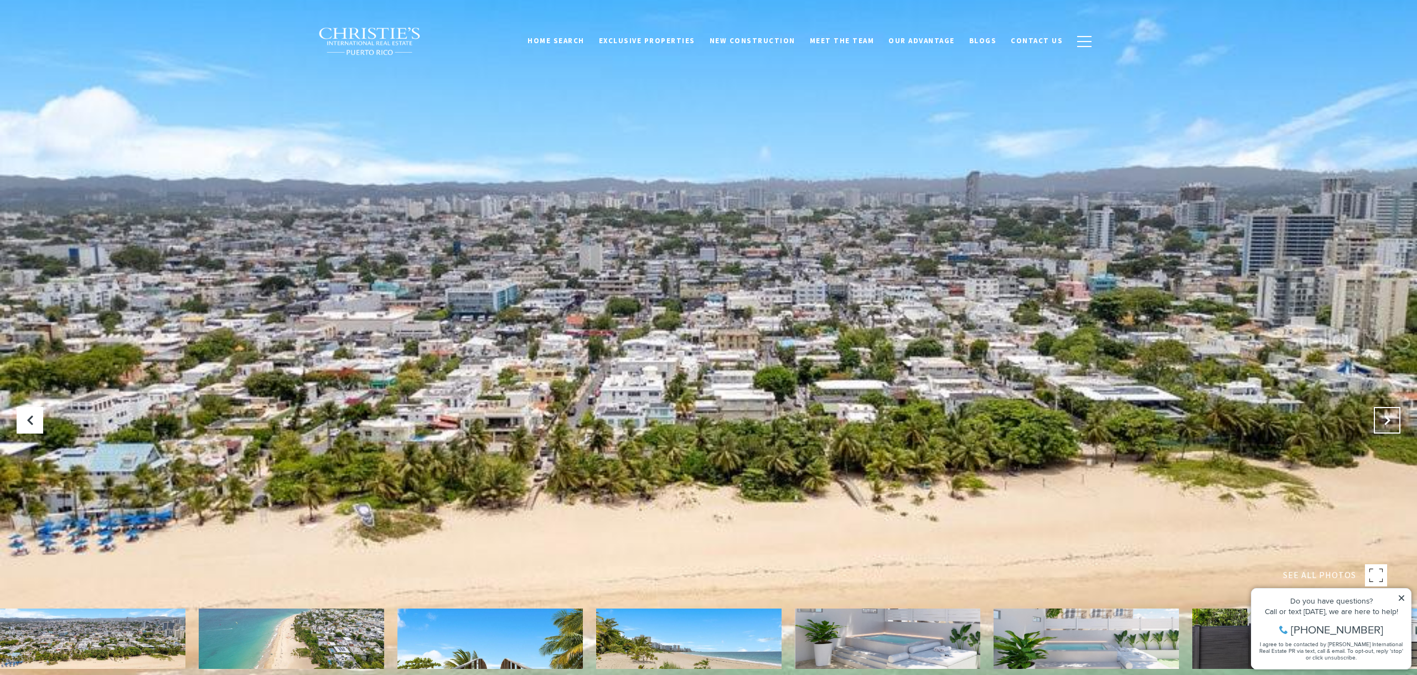
click at [1384, 423] on icon "Next Slide" at bounding box center [1386, 419] width 11 height 11
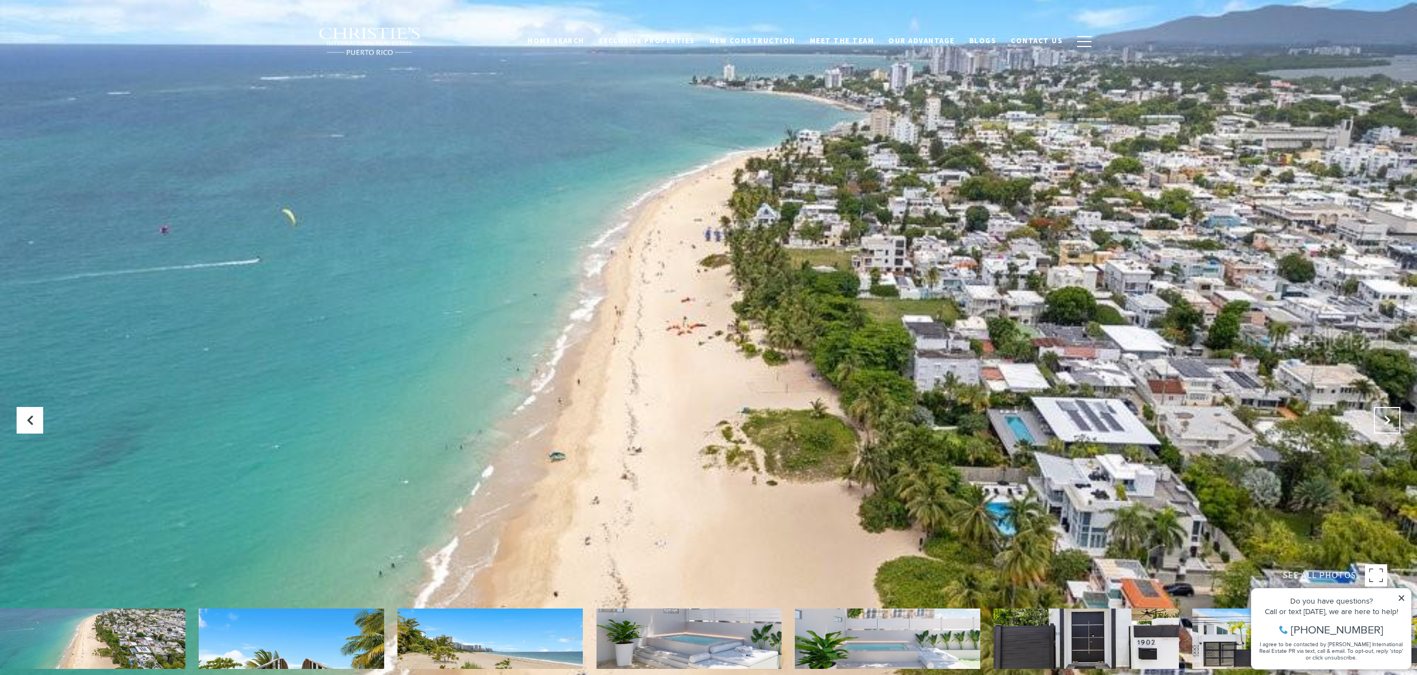
click at [1384, 423] on icon "Next Slide" at bounding box center [1386, 419] width 11 height 11
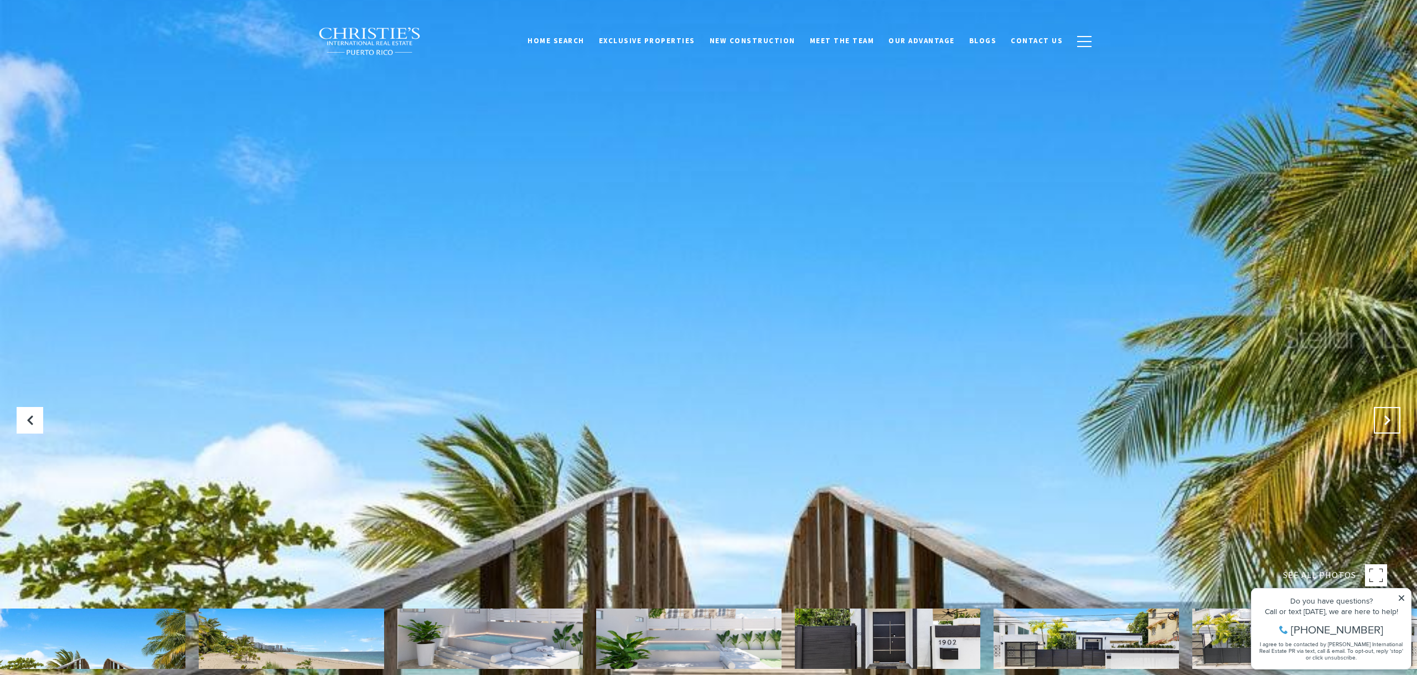
click at [1384, 423] on icon "Next Slide" at bounding box center [1386, 419] width 11 height 11
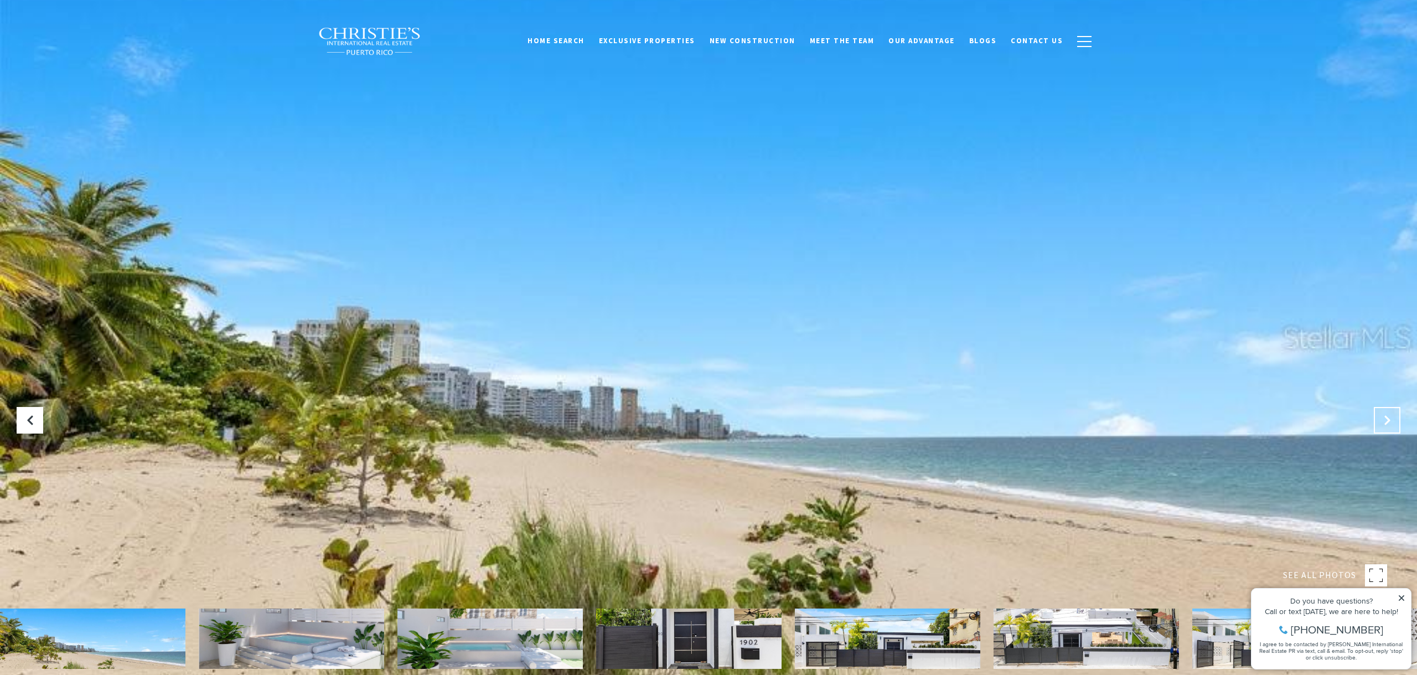
click at [1384, 423] on icon "Next Slide" at bounding box center [1386, 419] width 11 height 11
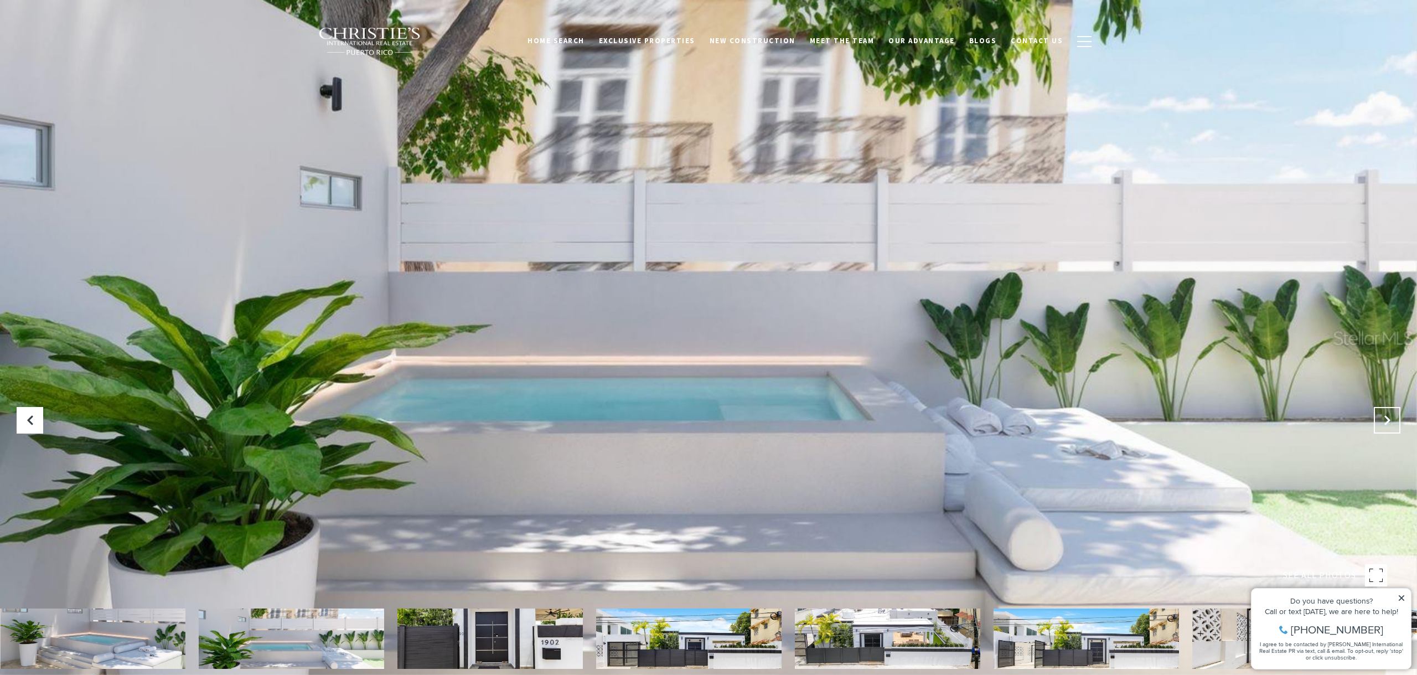
click at [1384, 423] on icon "Next Slide" at bounding box center [1386, 419] width 11 height 11
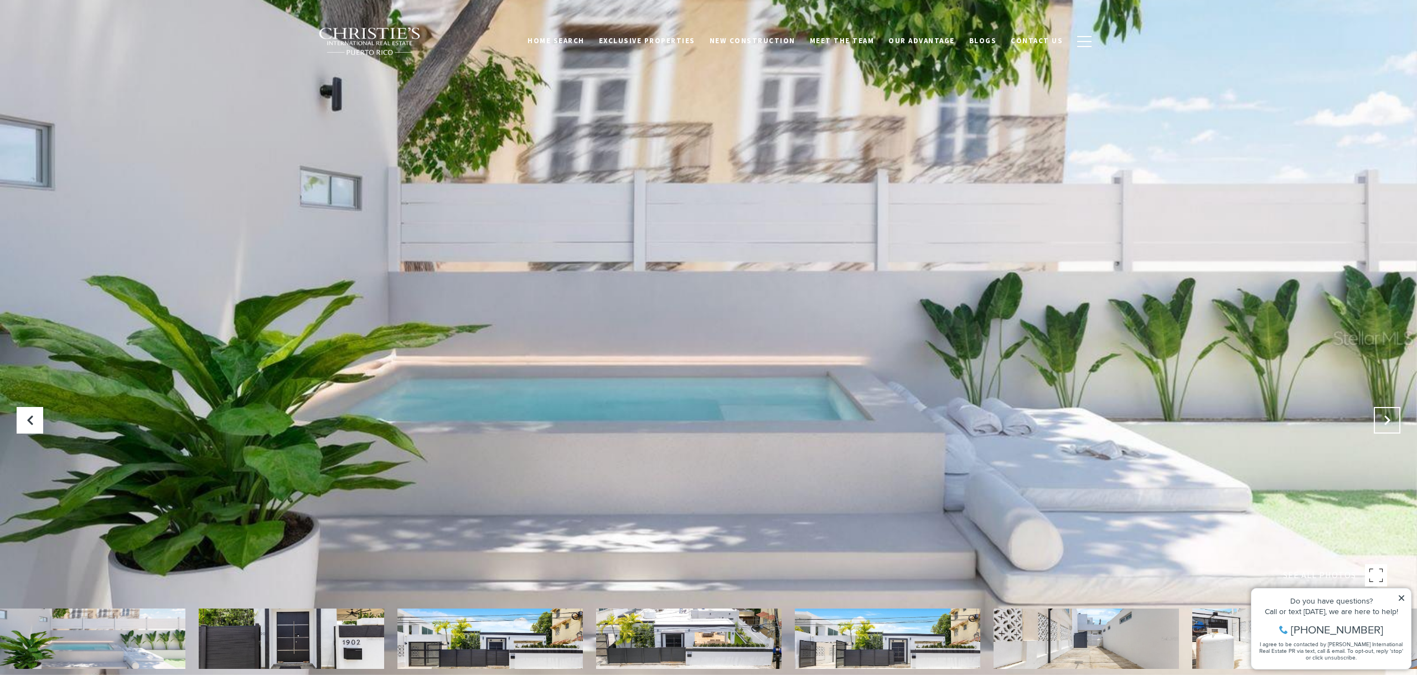
click at [1384, 423] on icon "Next Slide" at bounding box center [1386, 419] width 11 height 11
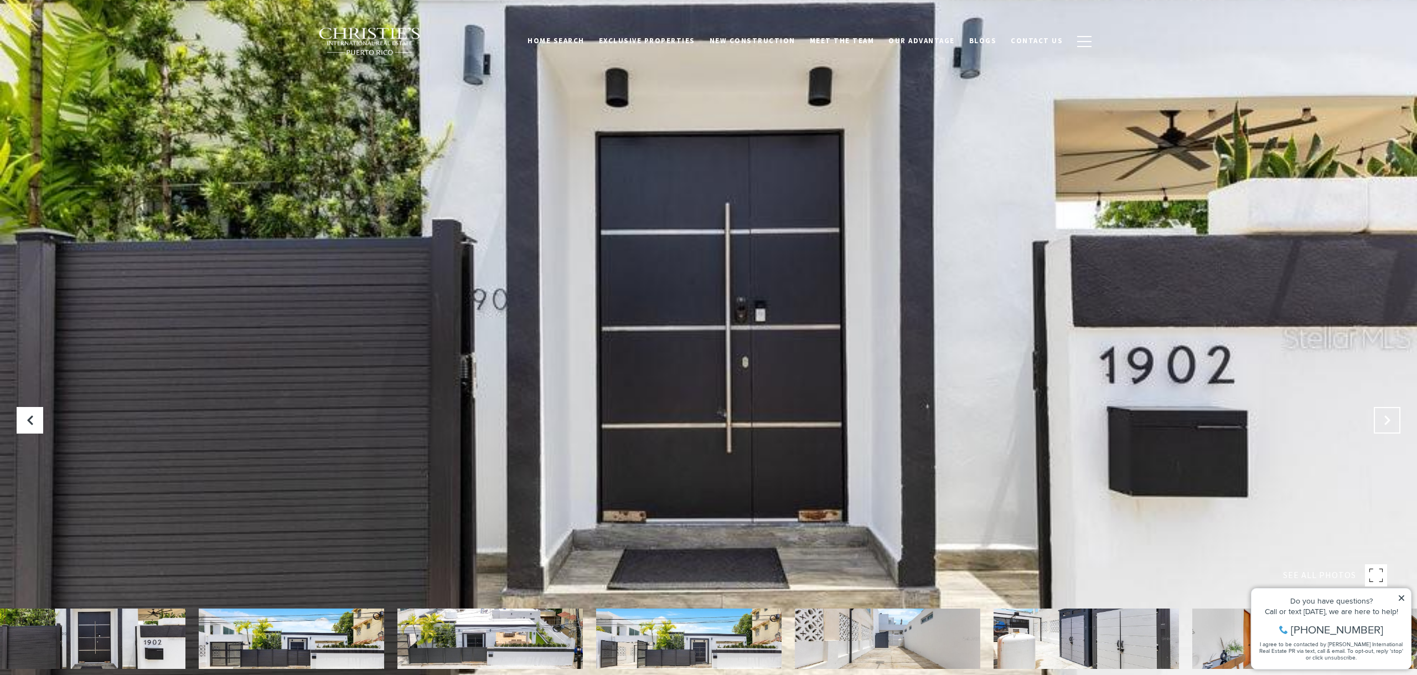
click at [1384, 423] on icon "Next Slide" at bounding box center [1386, 419] width 11 height 11
